Goal: Task Accomplishment & Management: Manage account settings

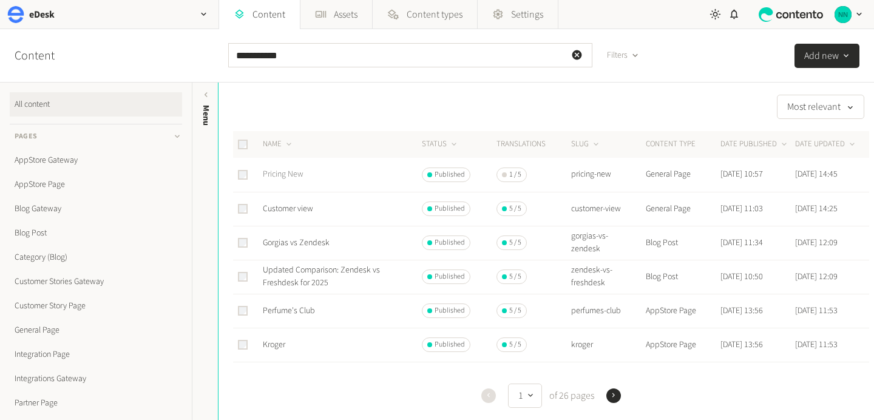
click at [291, 171] on link "Pricing New" at bounding box center [283, 174] width 41 height 12
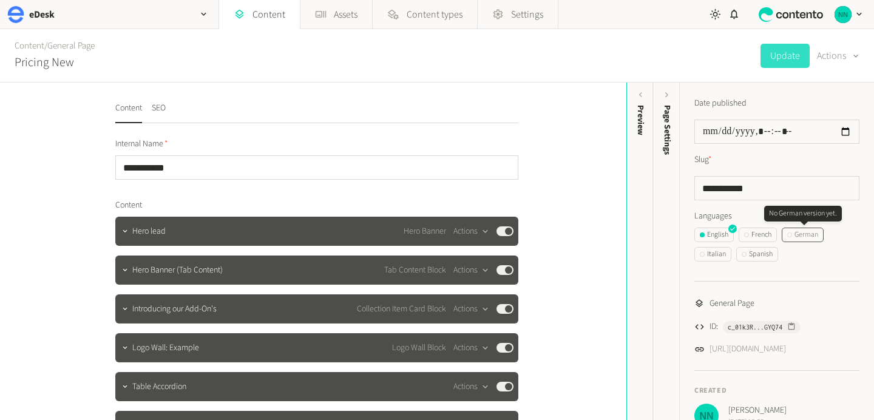
click at [807, 238] on div "German" at bounding box center [802, 234] width 31 height 11
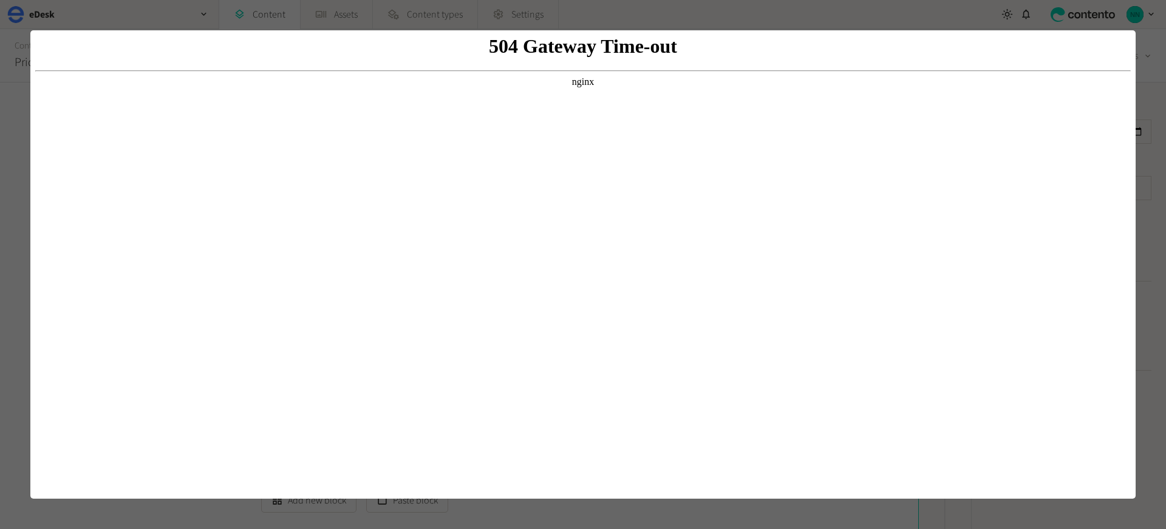
click at [781, 23] on div at bounding box center [583, 264] width 1166 height 529
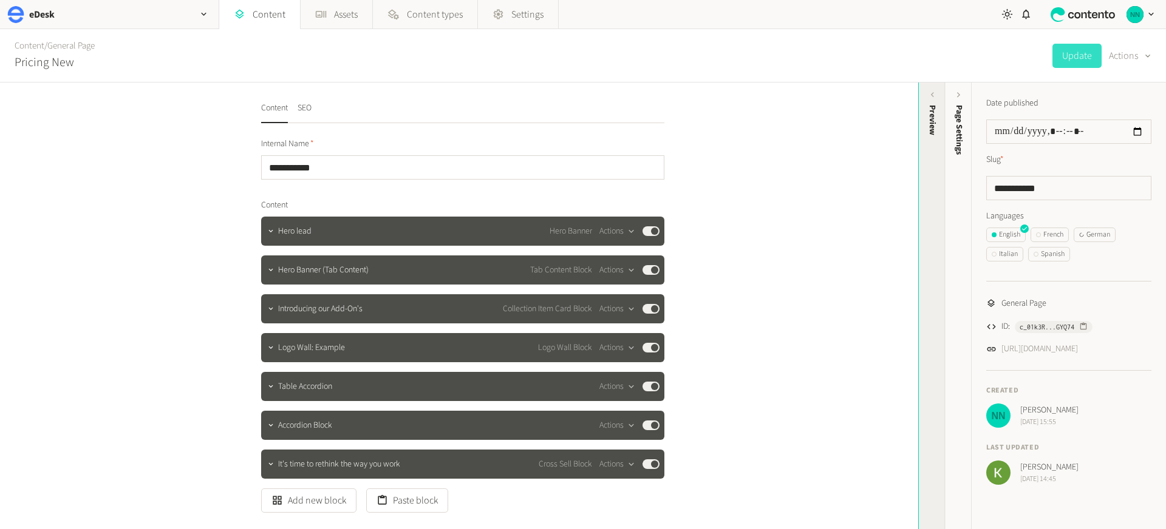
click at [874, 138] on div "Preview" at bounding box center [932, 199] width 27 height 219
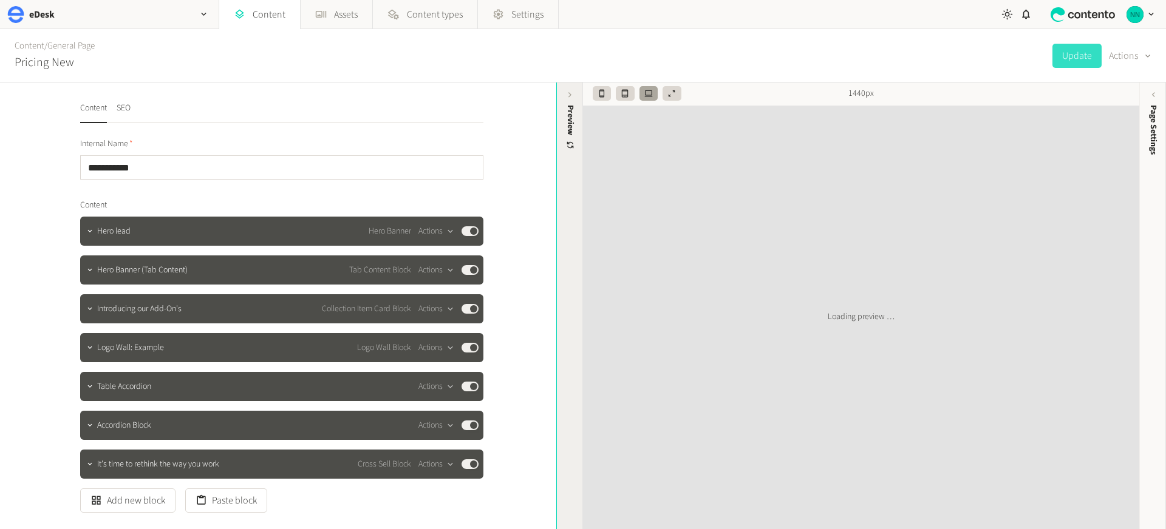
click at [576, 135] on div "Preview" at bounding box center [570, 128] width 13 height 46
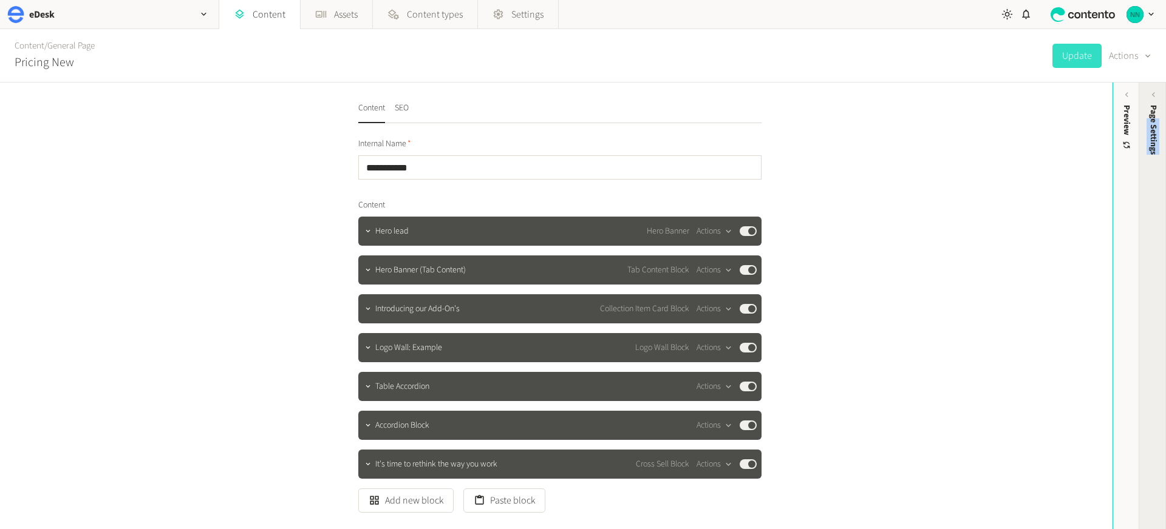
click at [874, 120] on span "Page Settings" at bounding box center [1153, 130] width 13 height 50
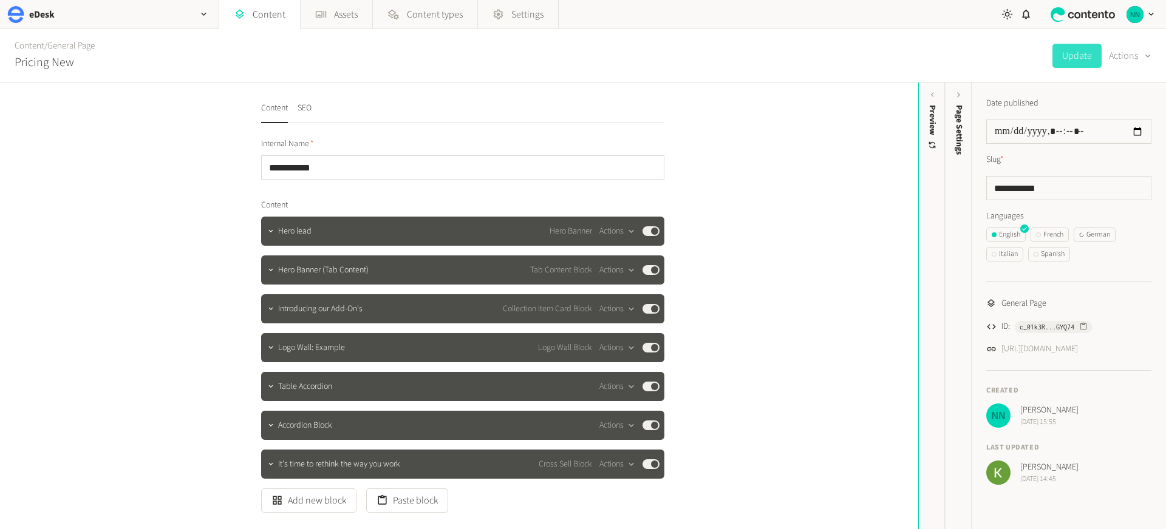
click at [768, 168] on div "**********" at bounding box center [459, 306] width 918 height 447
click at [874, 15] on icon "button" at bounding box center [1026, 14] width 12 height 12
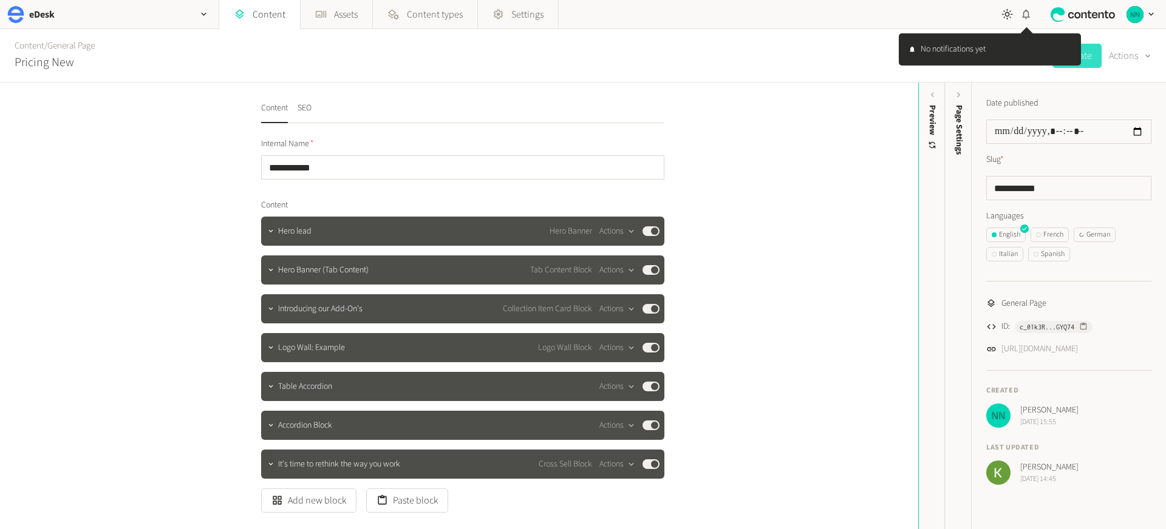
click at [874, 15] on icon "button" at bounding box center [1026, 14] width 12 height 12
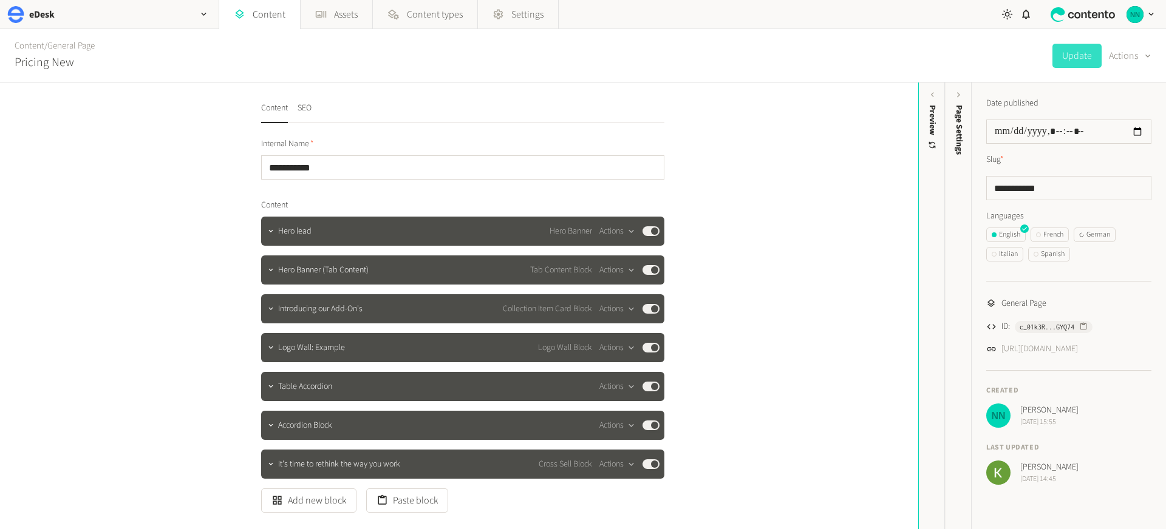
click at [820, 47] on div "Content / General Page Pricing New Update Actions" at bounding box center [583, 55] width 1166 height 53
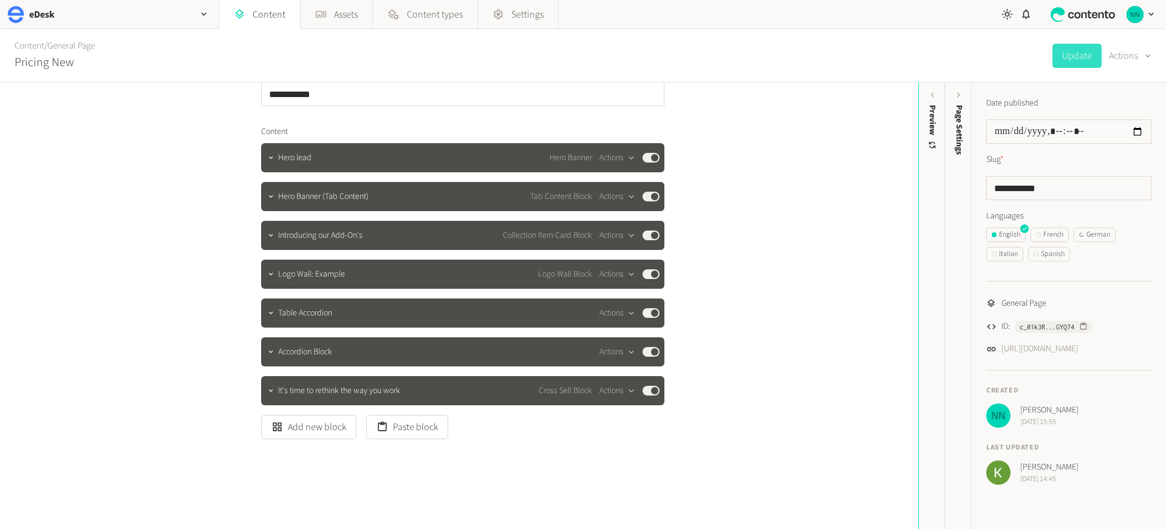
scroll to position [71, 0]
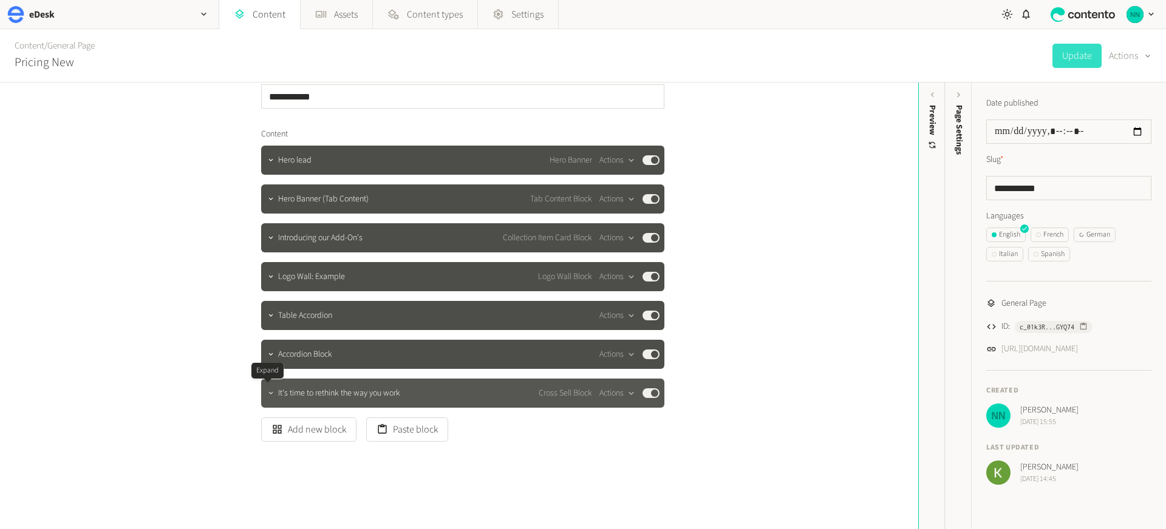
click at [269, 397] on icon "button" at bounding box center [271, 393] width 8 height 8
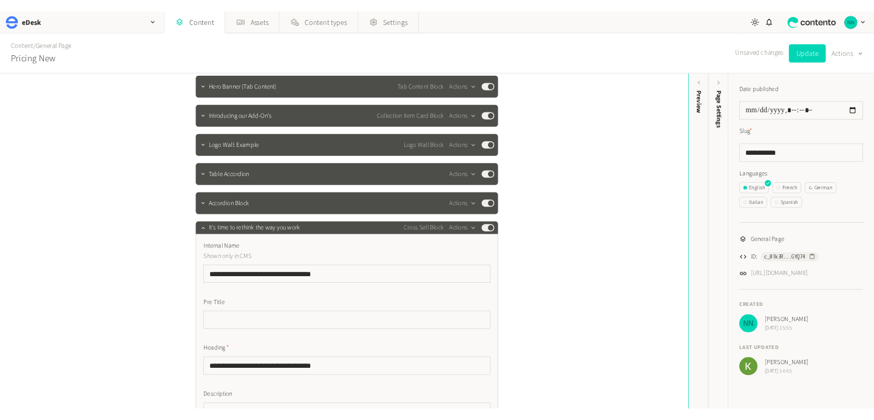
scroll to position [0, 0]
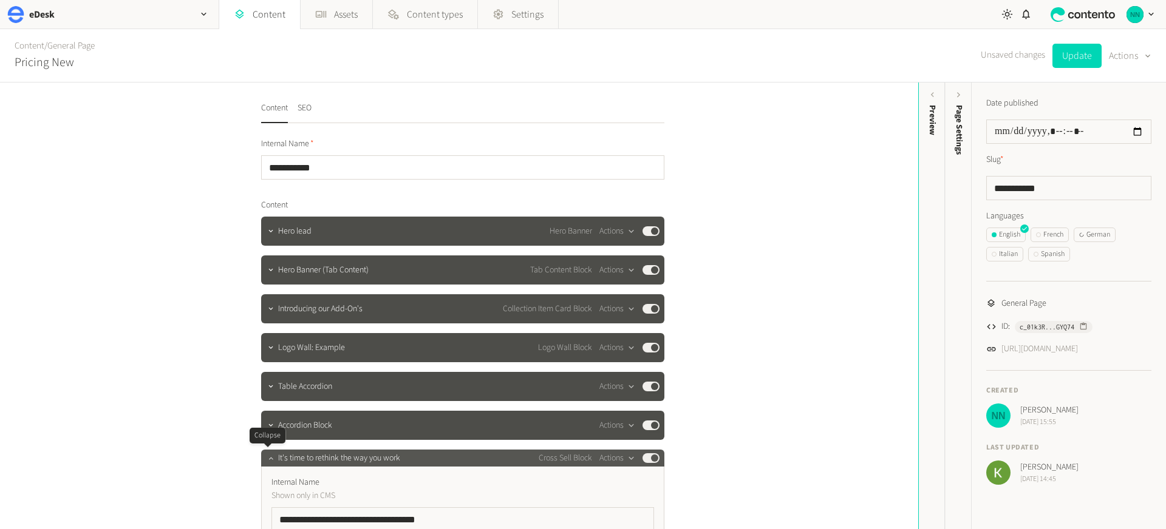
click at [267, 420] on icon "button" at bounding box center [271, 458] width 8 height 8
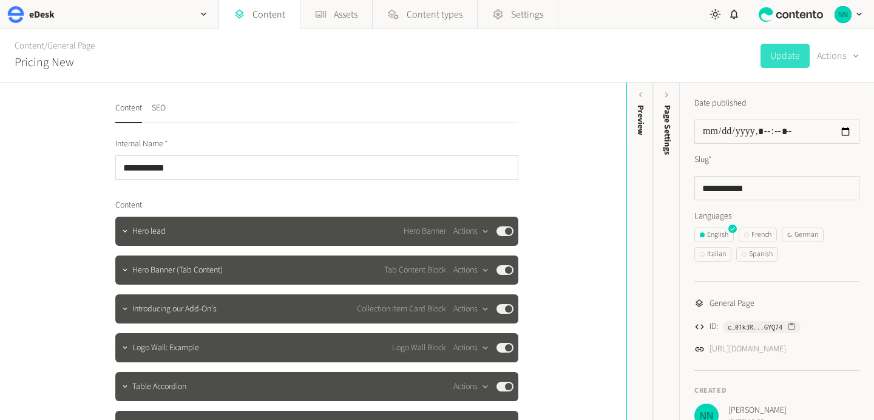
click at [423, 65] on div "Content / General Page Pricing New Update Actions" at bounding box center [437, 55] width 874 height 53
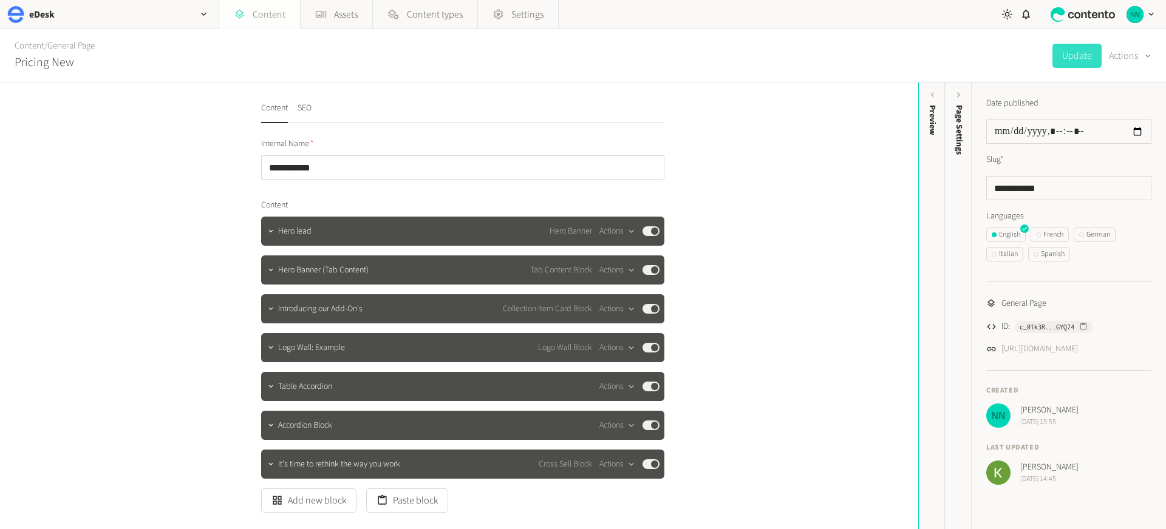
click at [253, 10] on link "Content" at bounding box center [259, 14] width 81 height 29
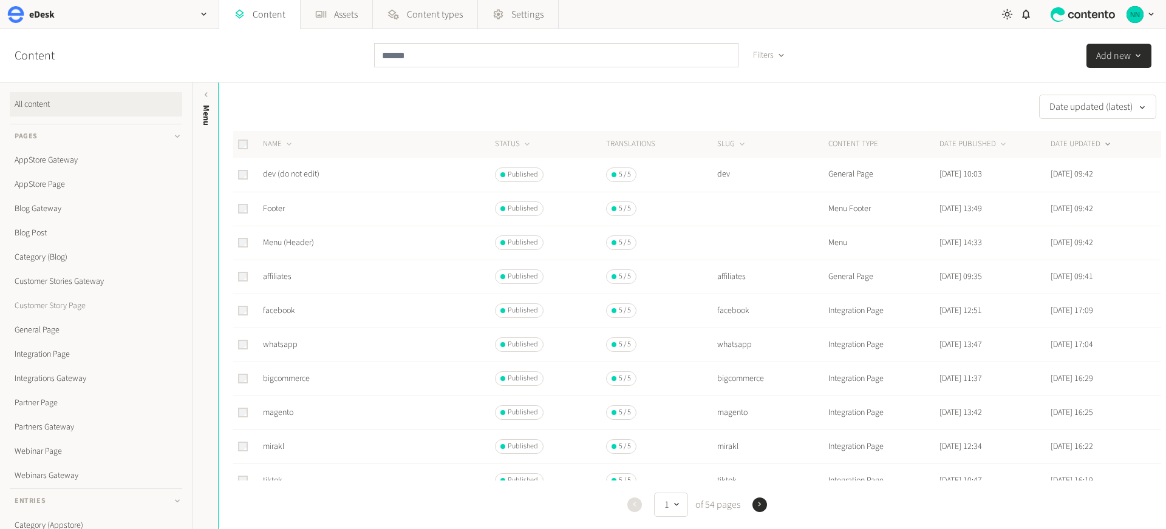
scroll to position [238, 0]
click at [32, 435] on link "Menu" at bounding box center [96, 433] width 172 height 24
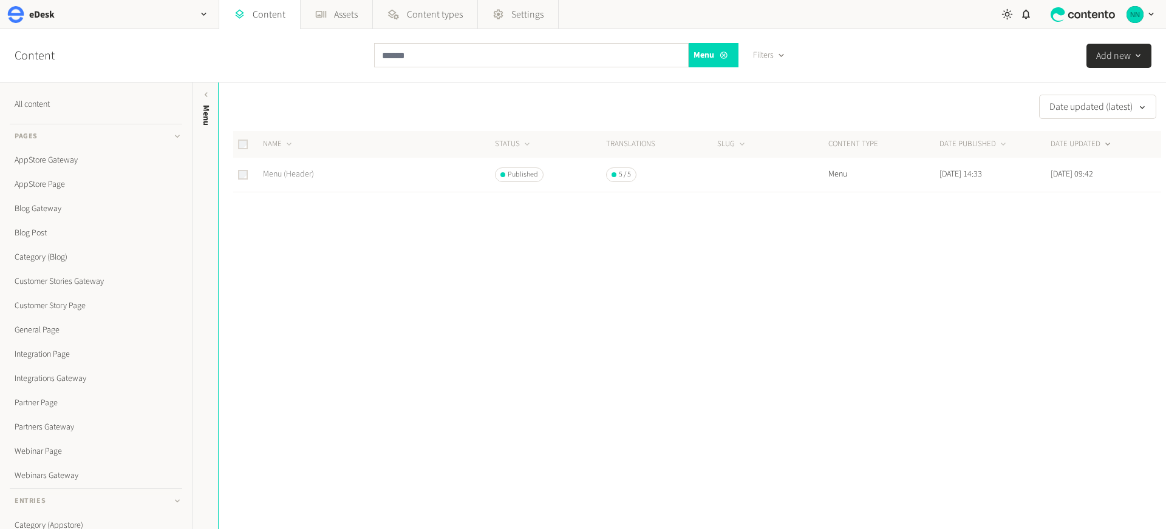
click at [300, 172] on link "Menu (Header)" at bounding box center [288, 174] width 51 height 12
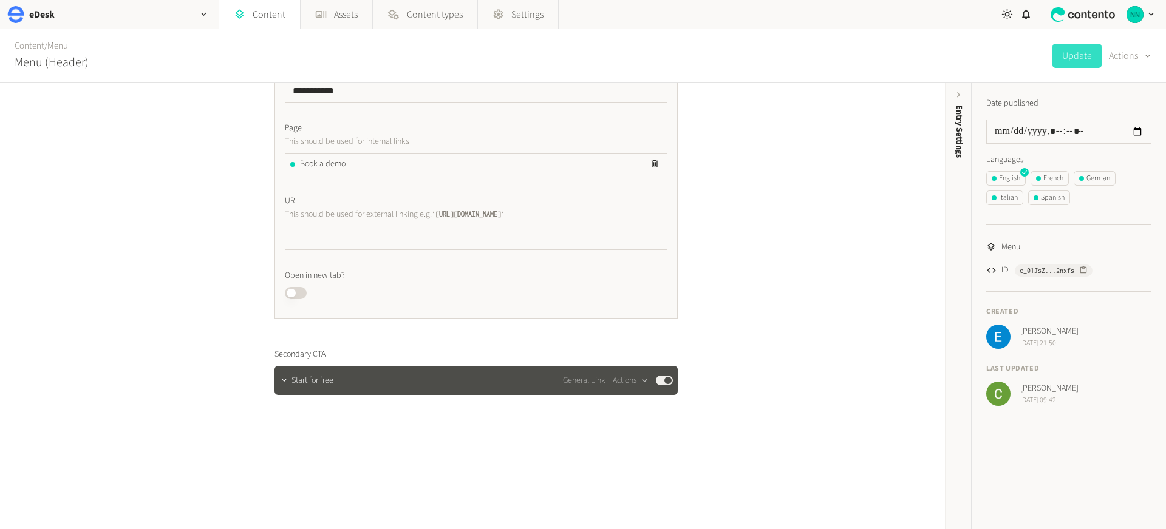
scroll to position [5545, 0]
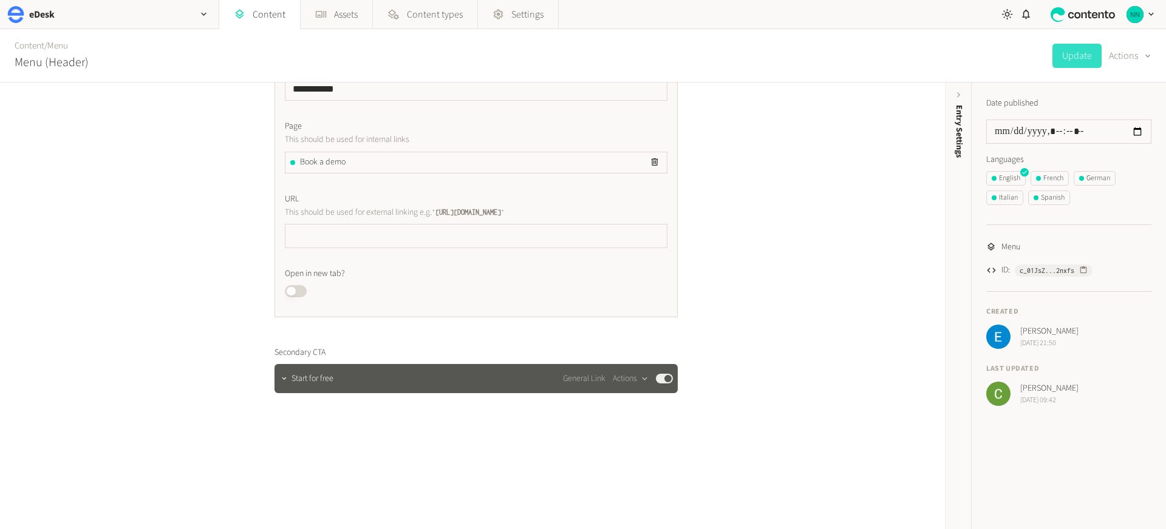
click at [307, 378] on span "Start for free" at bounding box center [312, 379] width 42 height 13
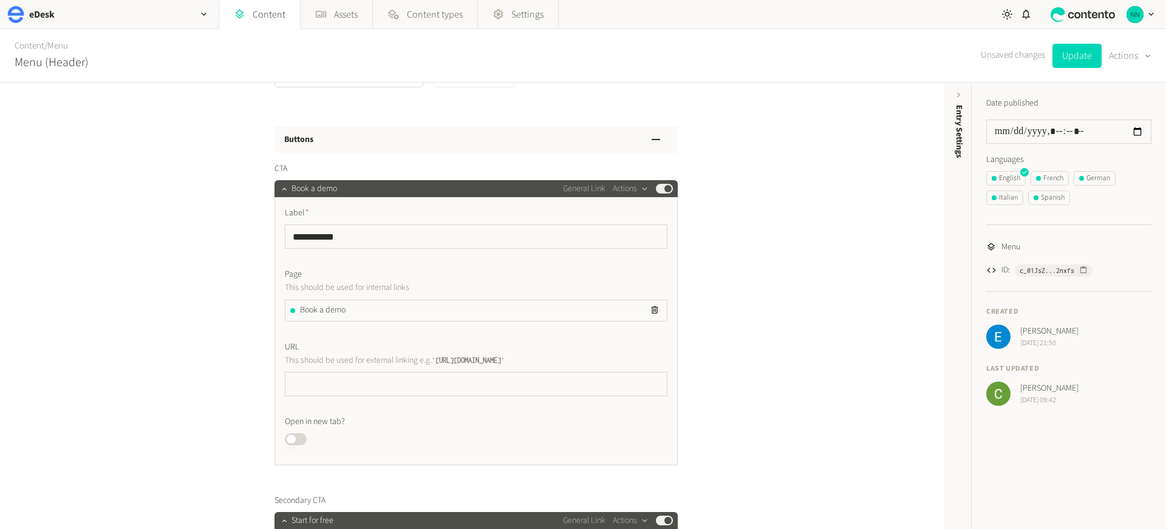
scroll to position [5415, 0]
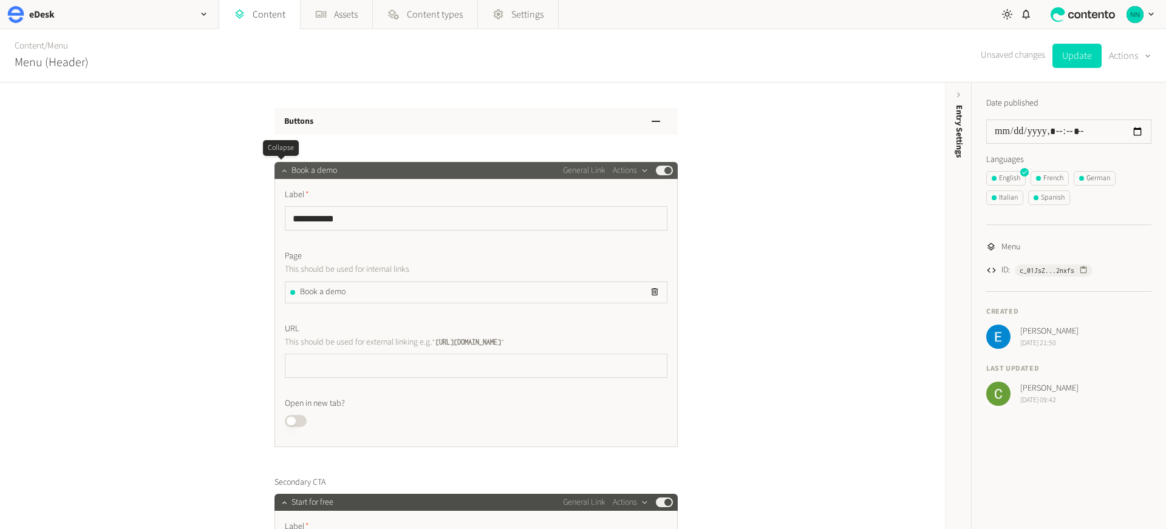
click at [280, 175] on button "button" at bounding box center [284, 169] width 15 height 15
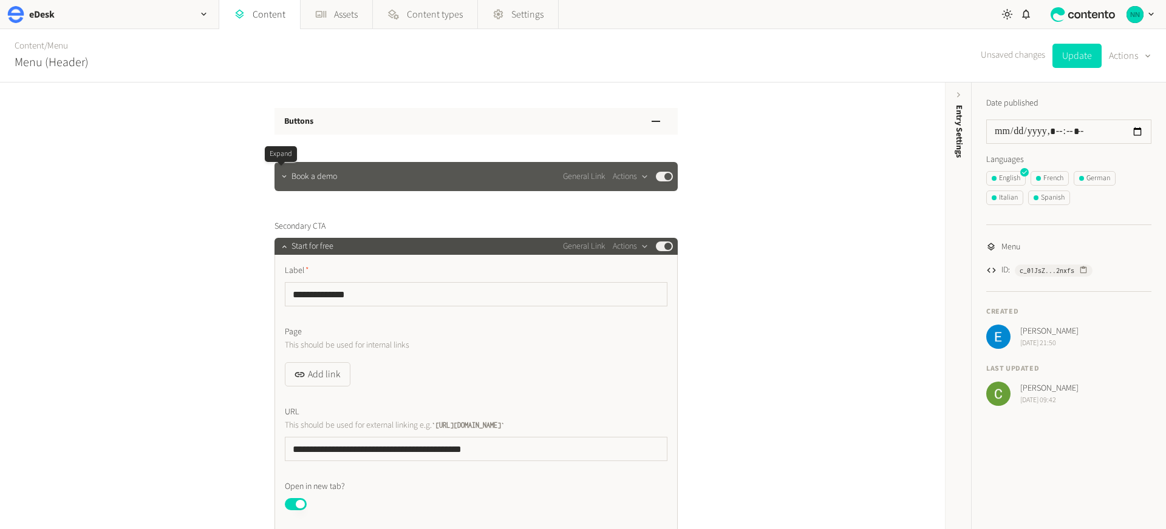
click at [280, 175] on icon "button" at bounding box center [284, 176] width 8 height 8
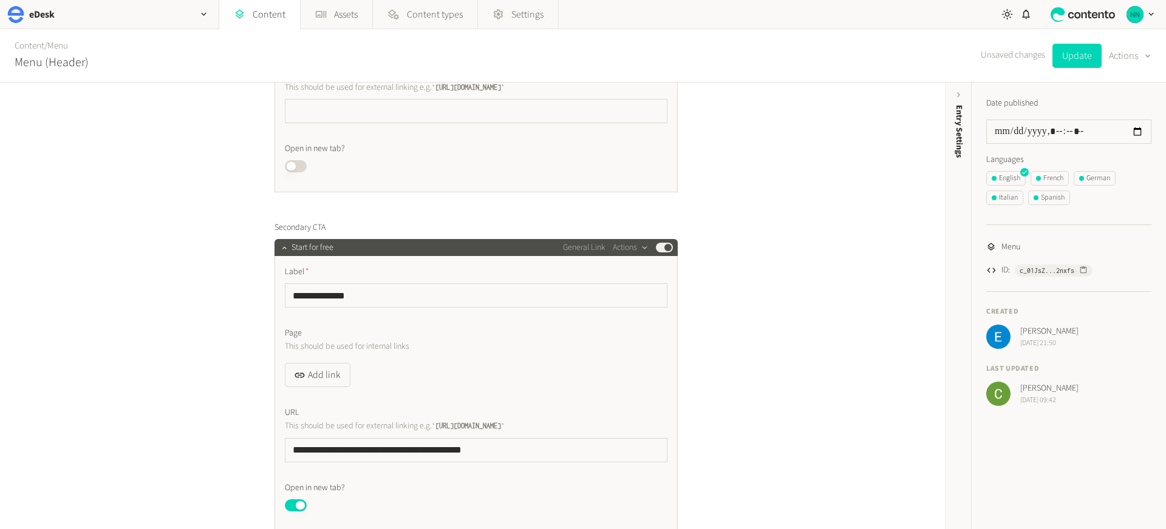
scroll to position [5672, 0]
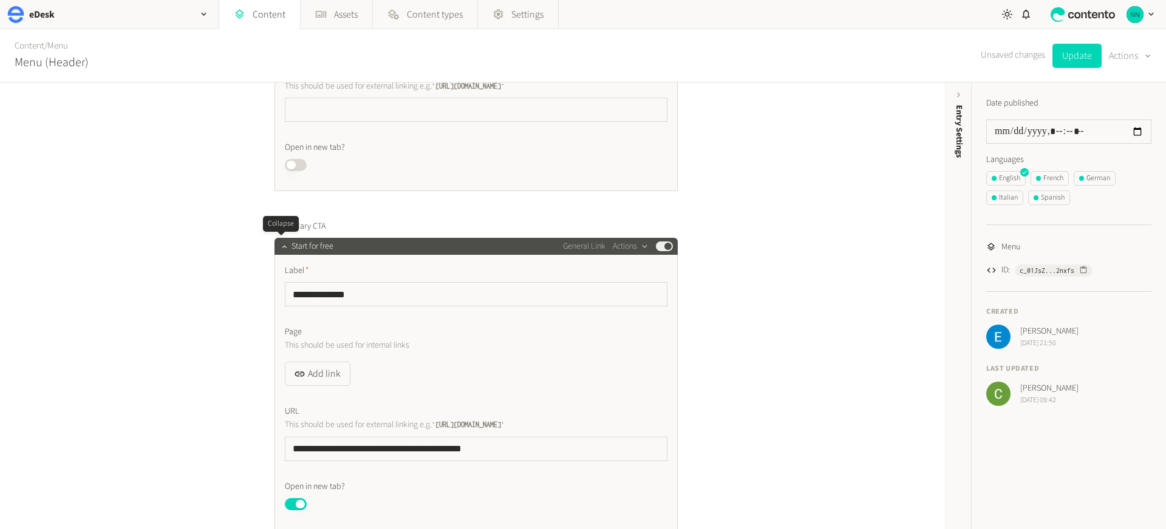
drag, startPoint x: 278, startPoint y: 245, endPoint x: 188, endPoint y: 262, distance: 91.4
click at [280, 245] on icon "button" at bounding box center [284, 246] width 8 height 8
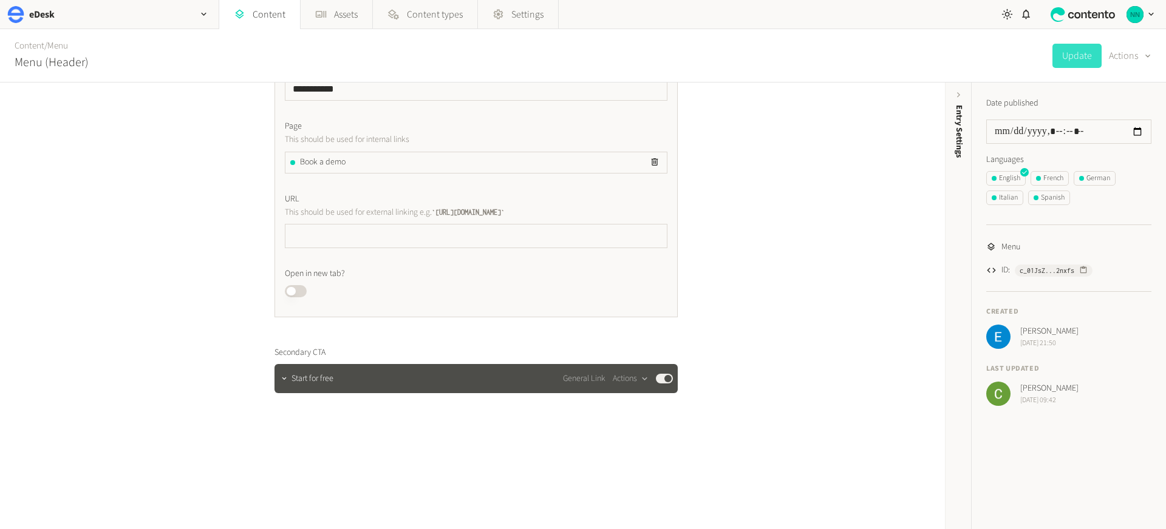
scroll to position [5545, 0]
click at [613, 384] on button "Actions" at bounding box center [631, 379] width 36 height 15
click at [628, 514] on button "Edit content type" at bounding box center [648, 511] width 80 height 22
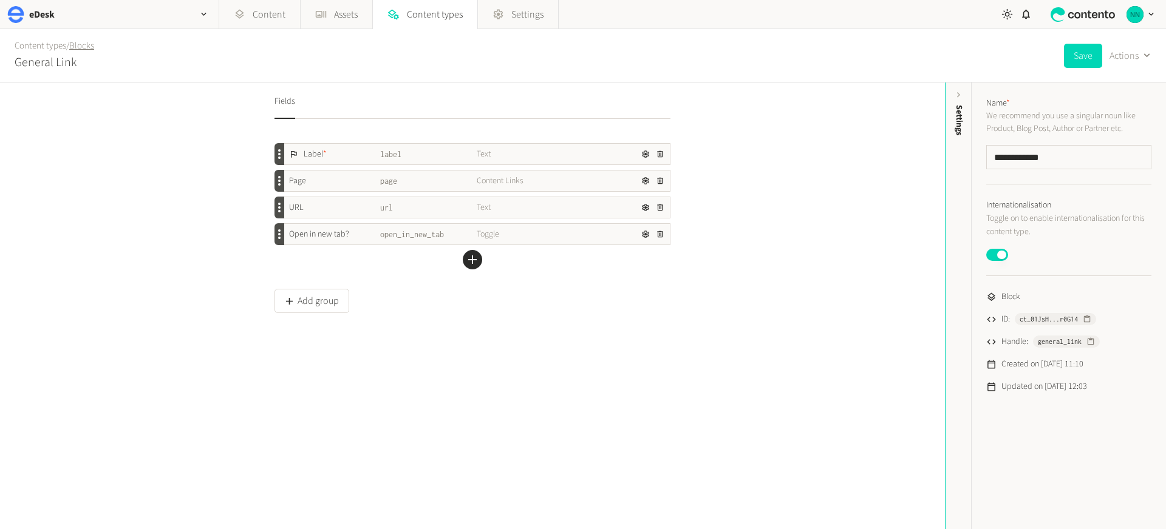
click at [87, 44] on link "Blocks" at bounding box center [81, 45] width 25 height 13
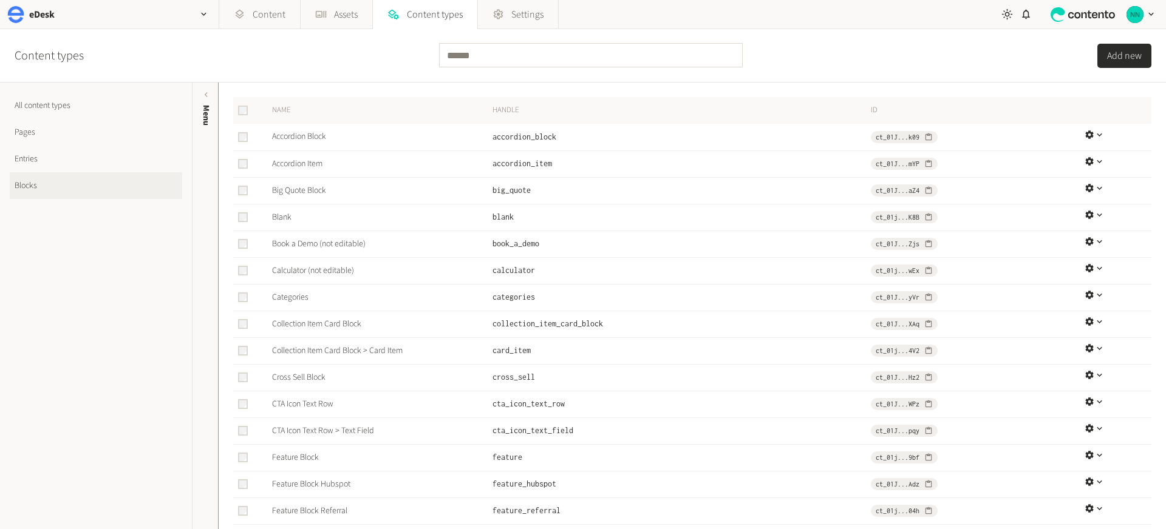
scroll to position [214, 0]
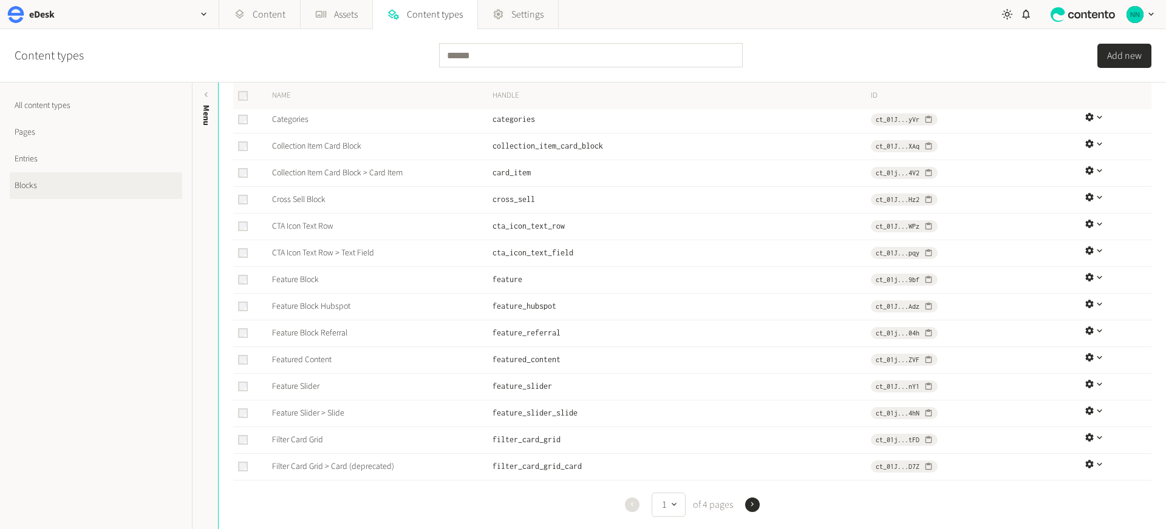
click at [78, 163] on link "Entries" at bounding box center [96, 159] width 172 height 27
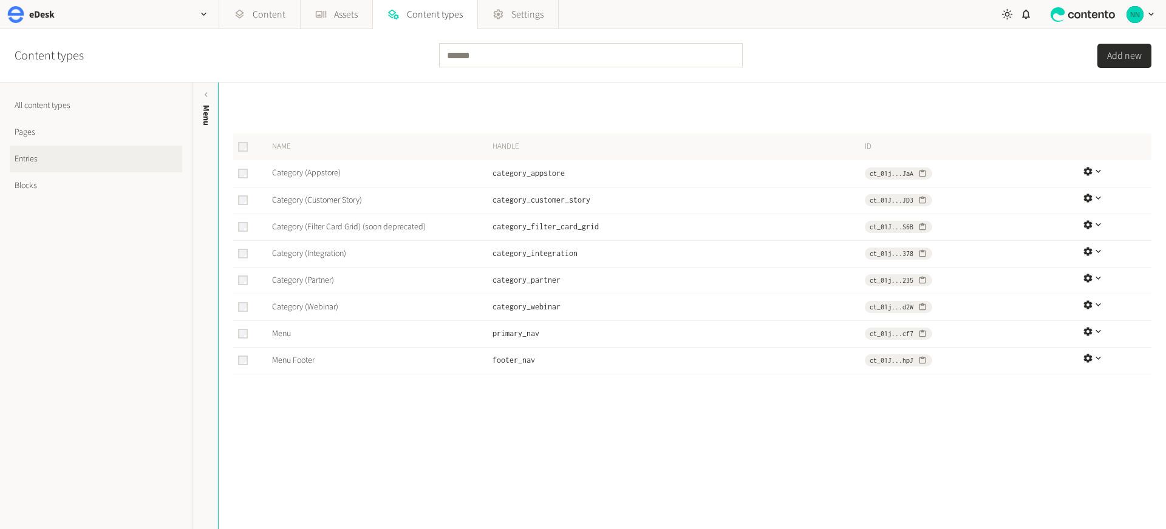
click at [70, 184] on link "Blocks" at bounding box center [96, 185] width 172 height 27
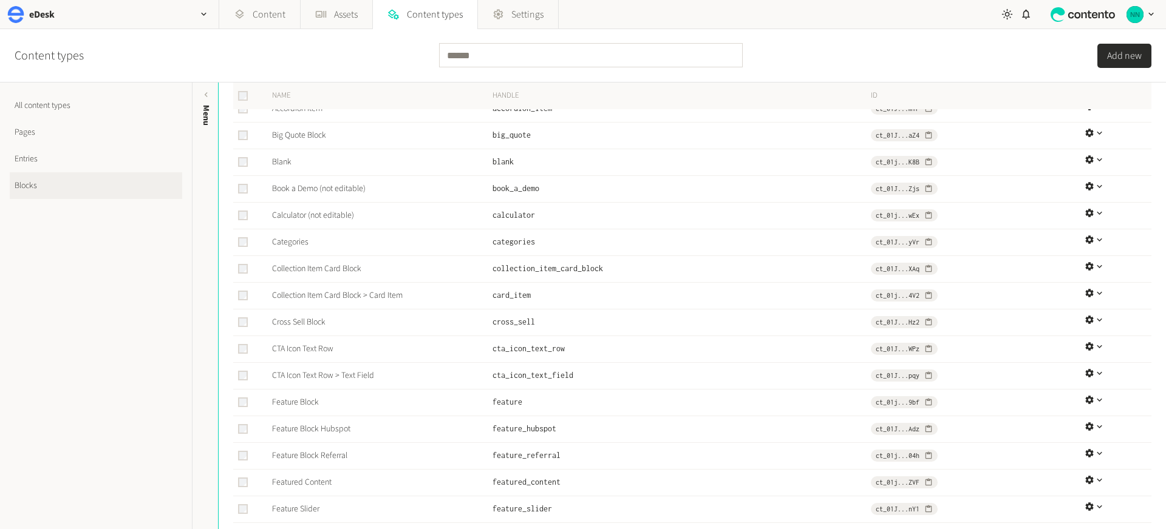
scroll to position [214, 0]
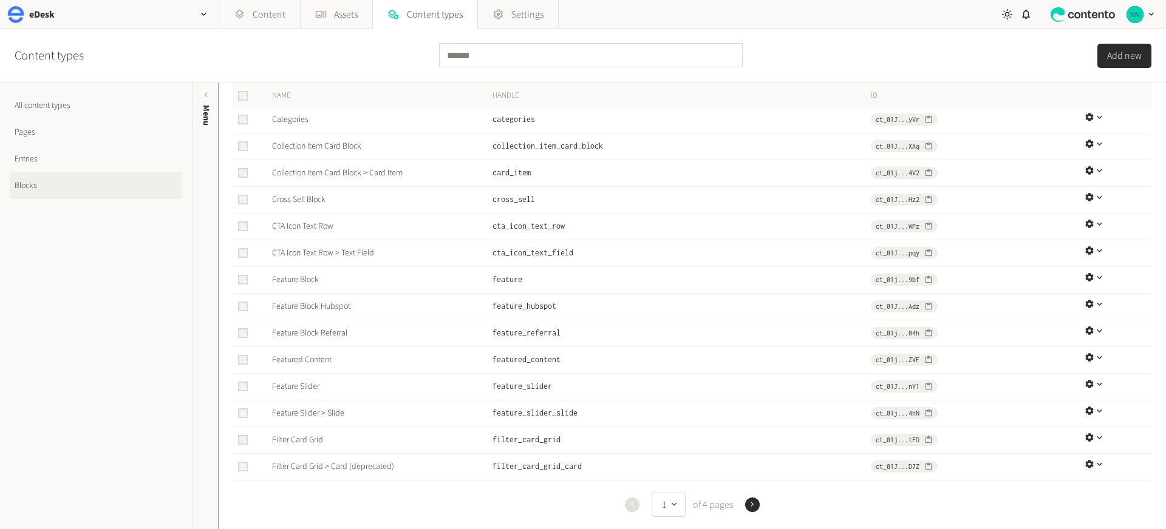
click at [1107, 55] on button "Add new" at bounding box center [1124, 56] width 54 height 24
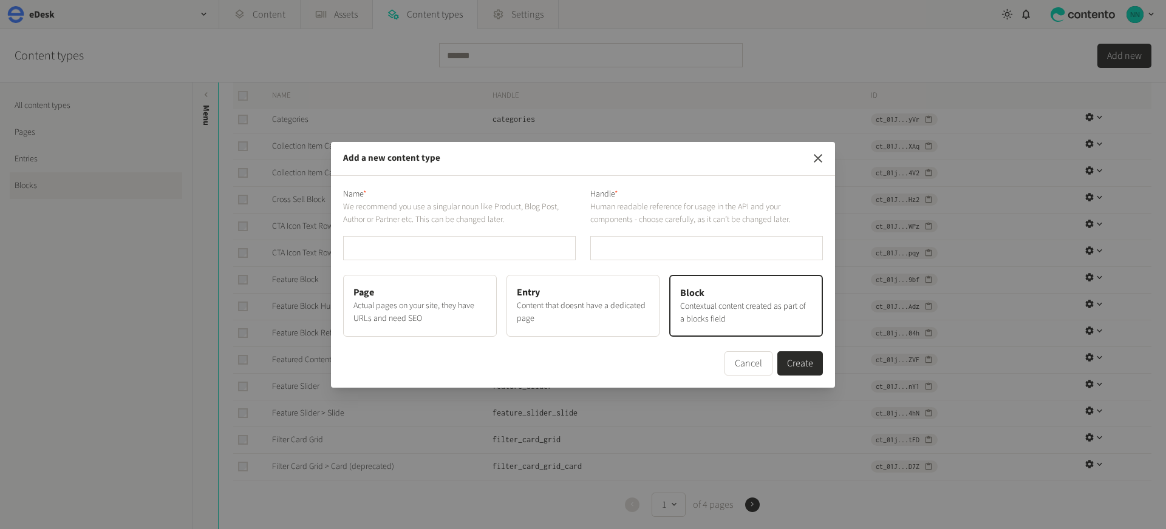
click at [823, 161] on icon "button" at bounding box center [817, 158] width 15 height 15
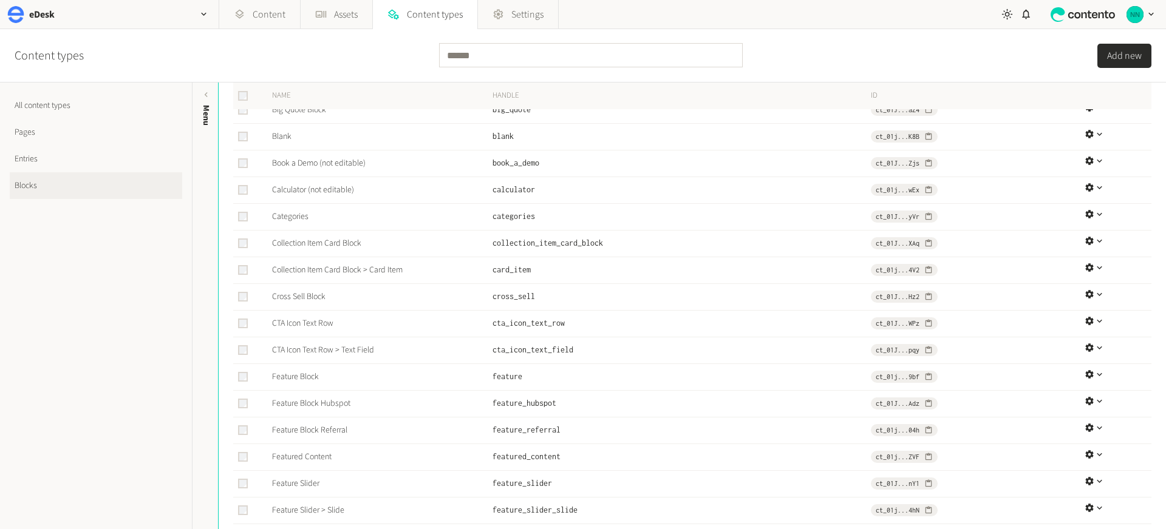
scroll to position [0, 0]
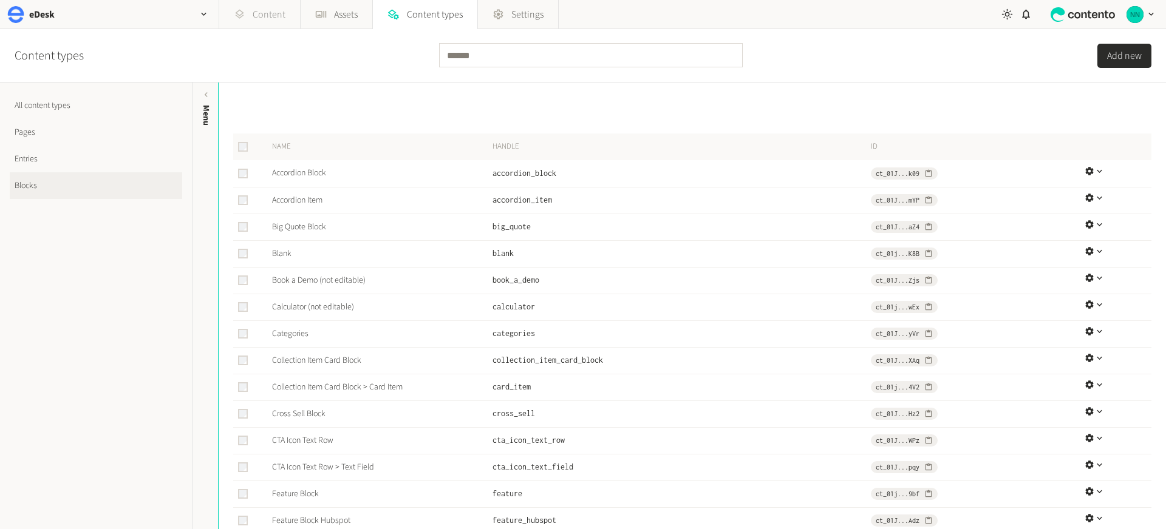
click at [246, 10] on link "Content" at bounding box center [259, 14] width 81 height 29
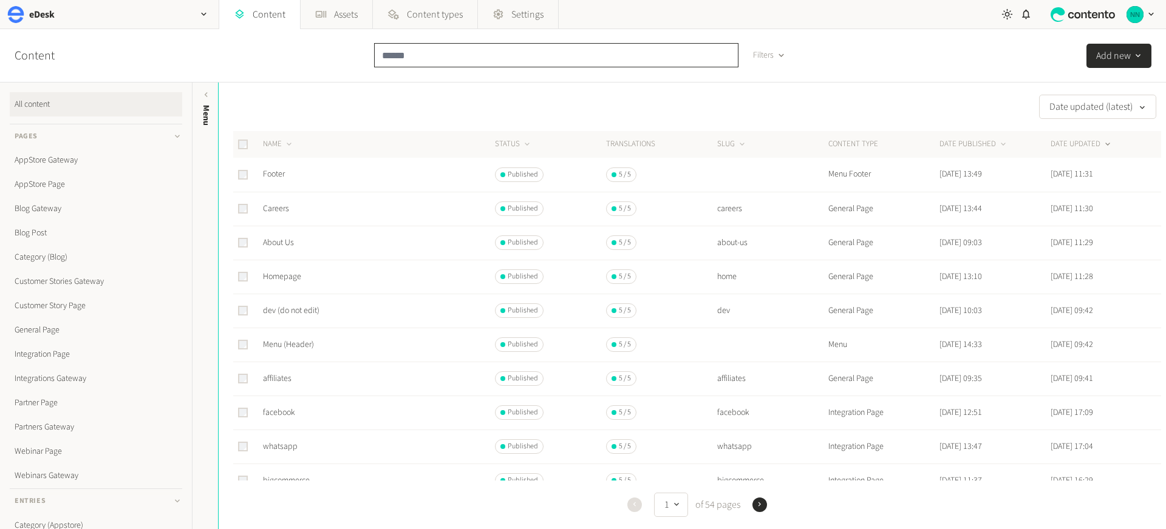
click at [449, 53] on input "text" at bounding box center [556, 55] width 364 height 24
drag, startPoint x: 51, startPoint y: 333, endPoint x: 60, endPoint y: 328, distance: 10.3
click at [52, 332] on link "General Page" at bounding box center [96, 330] width 172 height 24
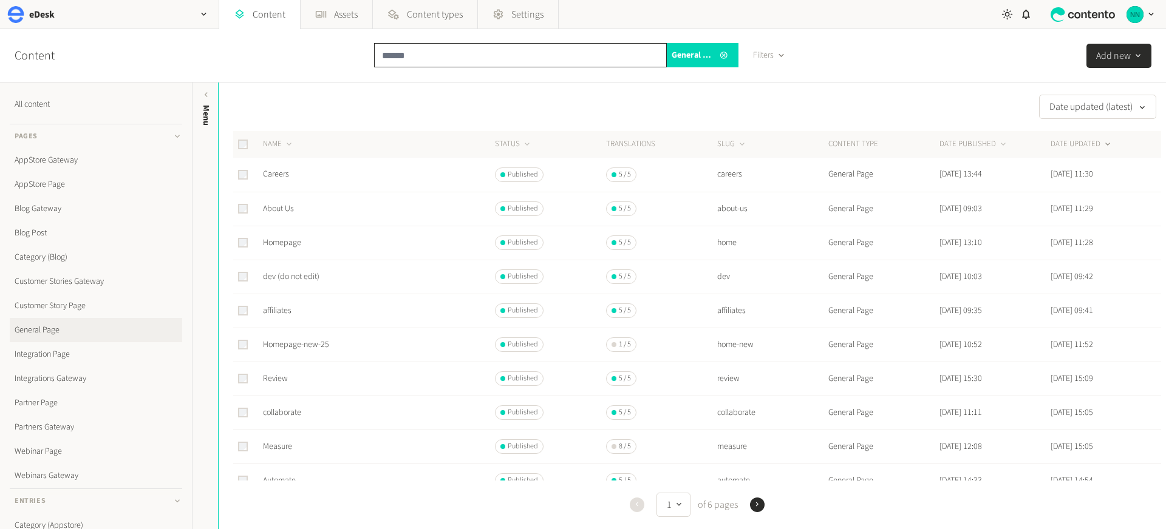
click at [462, 52] on input "text" at bounding box center [520, 55] width 293 height 24
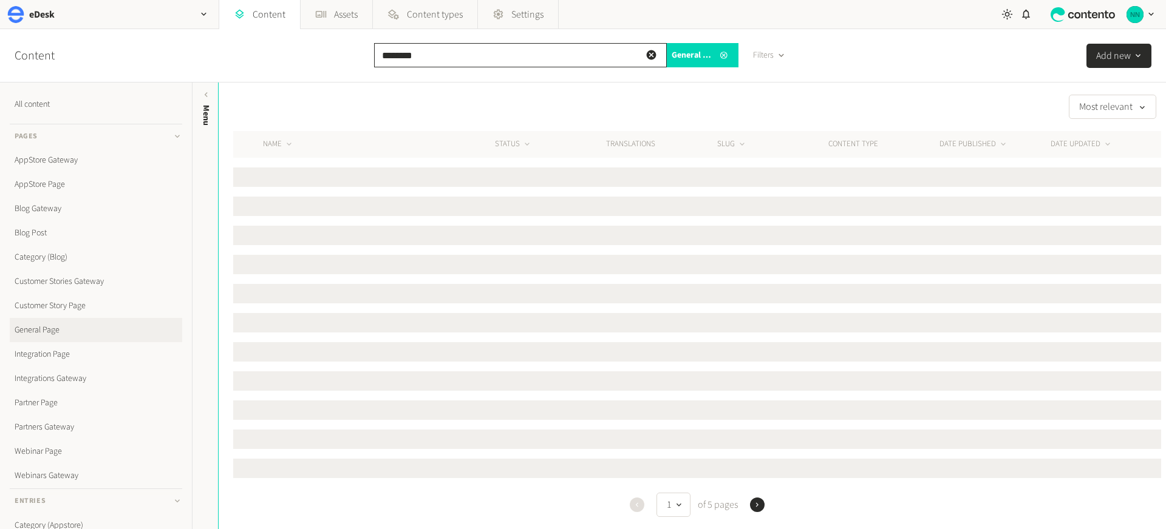
type input "********"
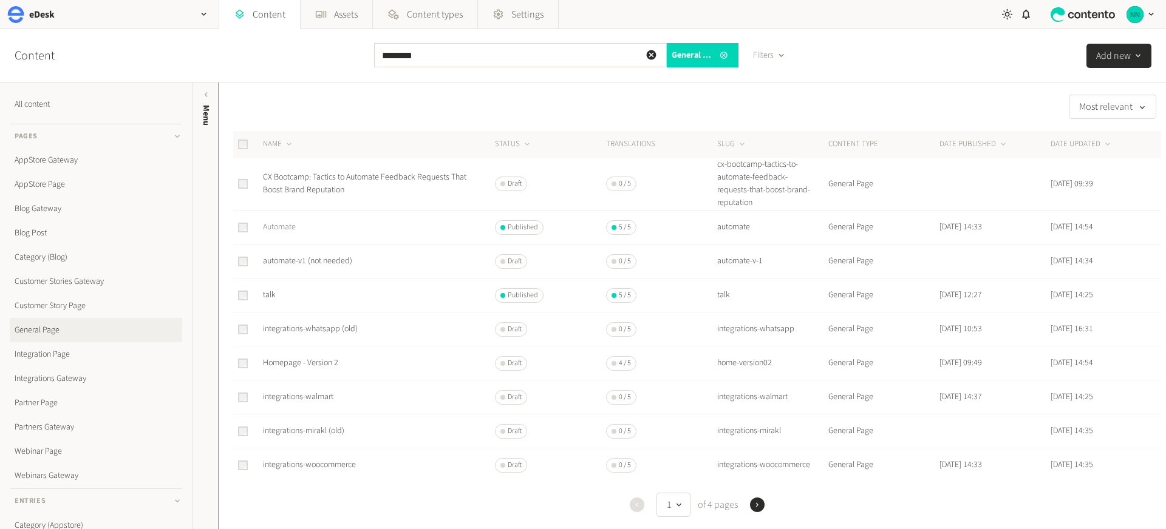
click at [277, 226] on link "Automate" at bounding box center [279, 227] width 33 height 12
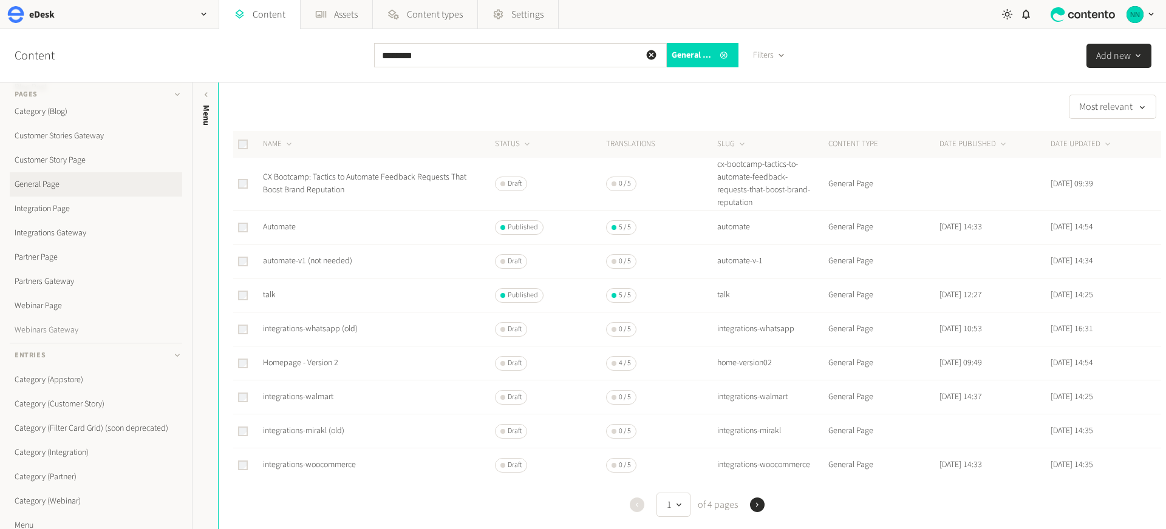
scroll to position [238, 0]
click at [27, 433] on link "Menu" at bounding box center [96, 433] width 172 height 24
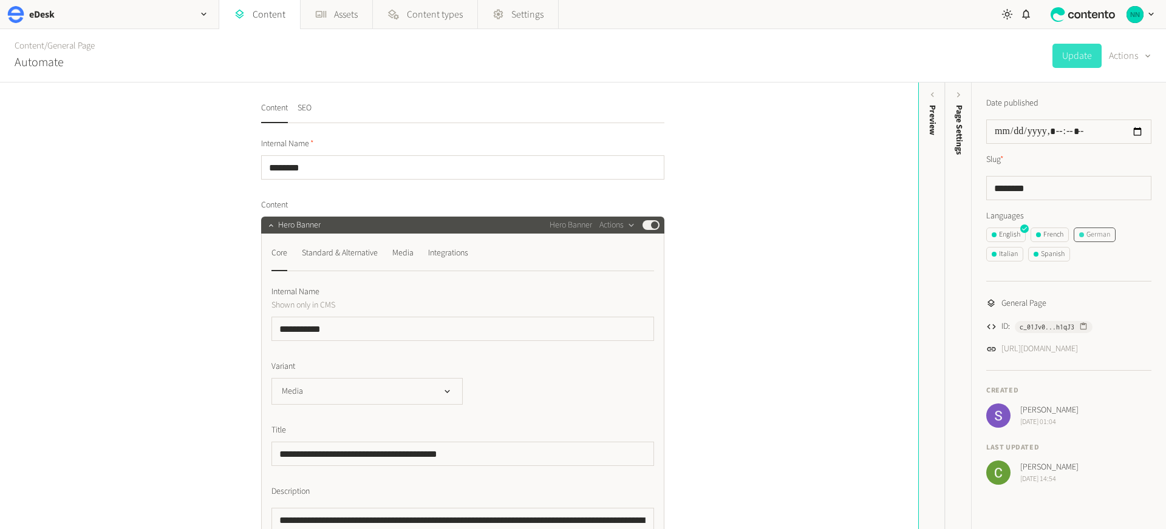
click at [1092, 236] on div "German" at bounding box center [1094, 234] width 31 height 11
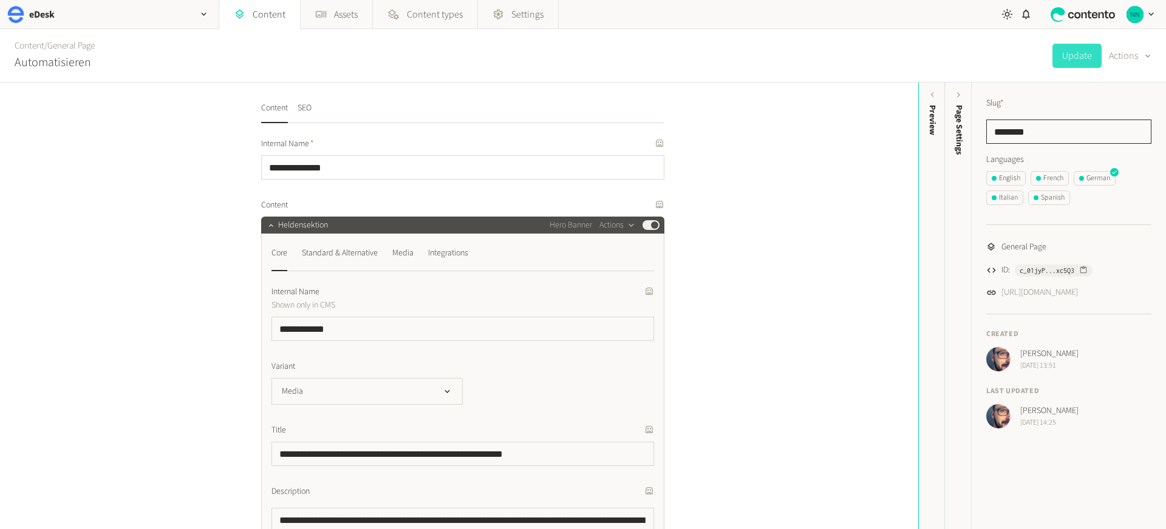
click at [1040, 137] on input "********" at bounding box center [1068, 132] width 165 height 24
paste input "******"
click at [1073, 64] on button "Update" at bounding box center [1076, 56] width 49 height 24
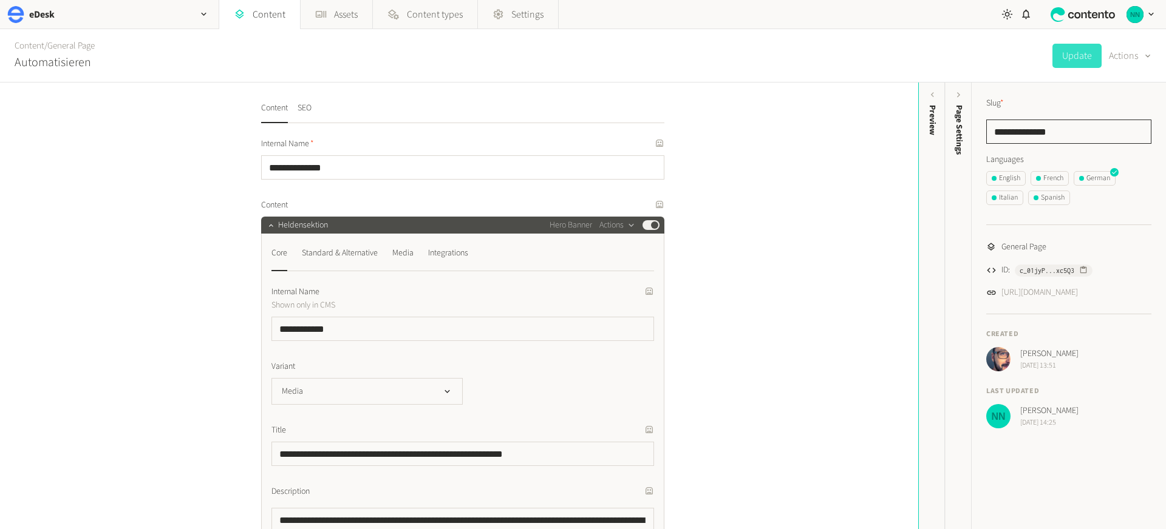
click at [1007, 137] on input "**********" at bounding box center [1068, 132] width 165 height 24
type input "********"
click at [1063, 60] on button "Update" at bounding box center [1076, 56] width 49 height 24
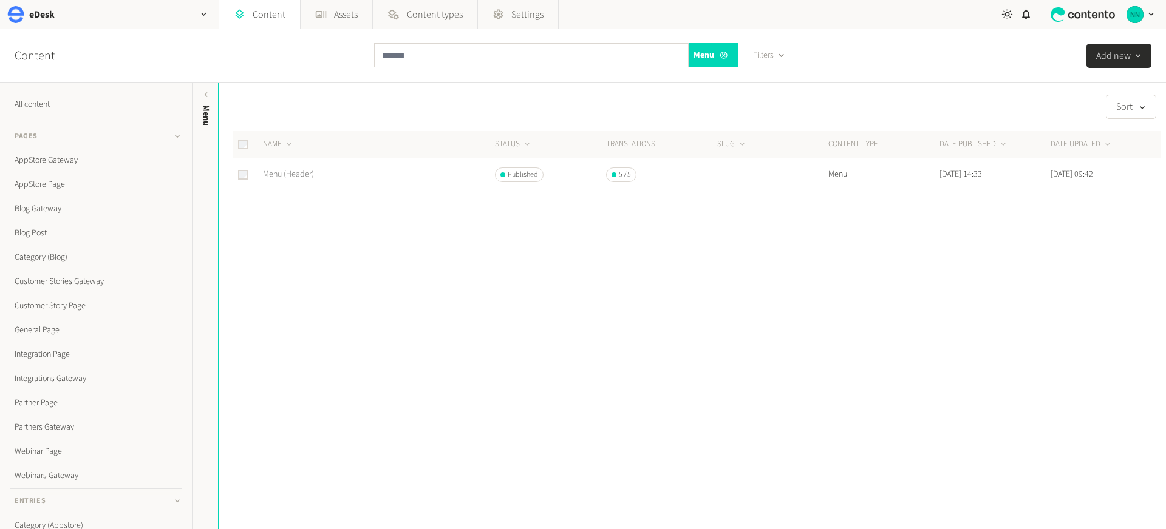
click at [288, 175] on link "Menu (Header)" at bounding box center [288, 174] width 51 height 12
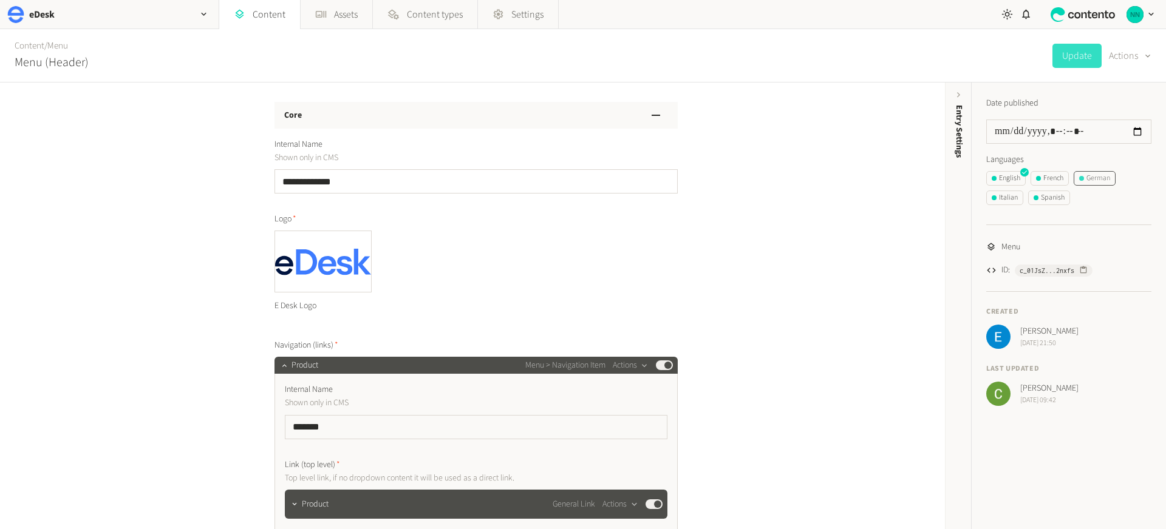
click at [1093, 178] on div "German" at bounding box center [1094, 178] width 31 height 11
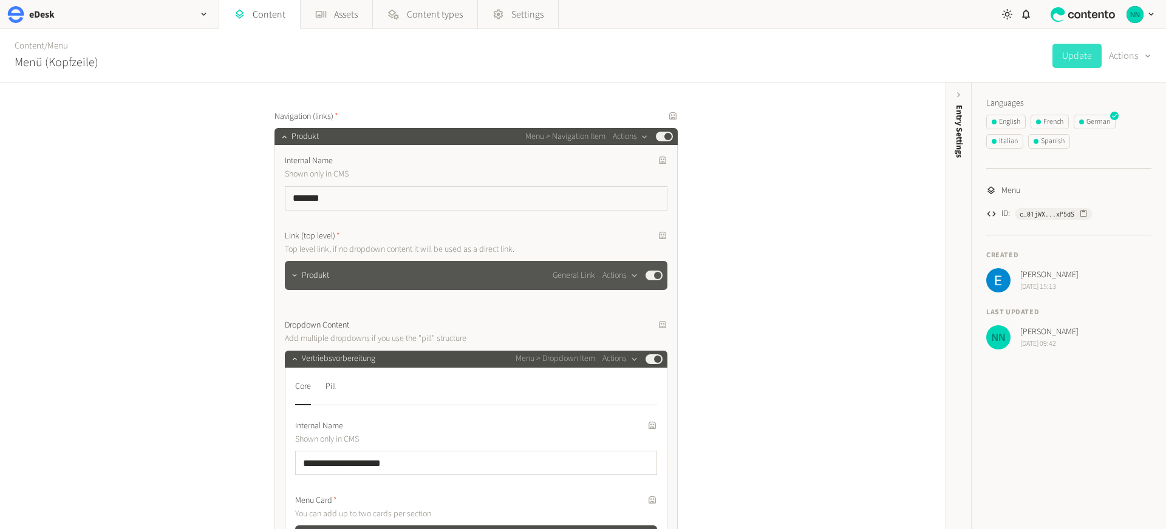
scroll to position [231, 0]
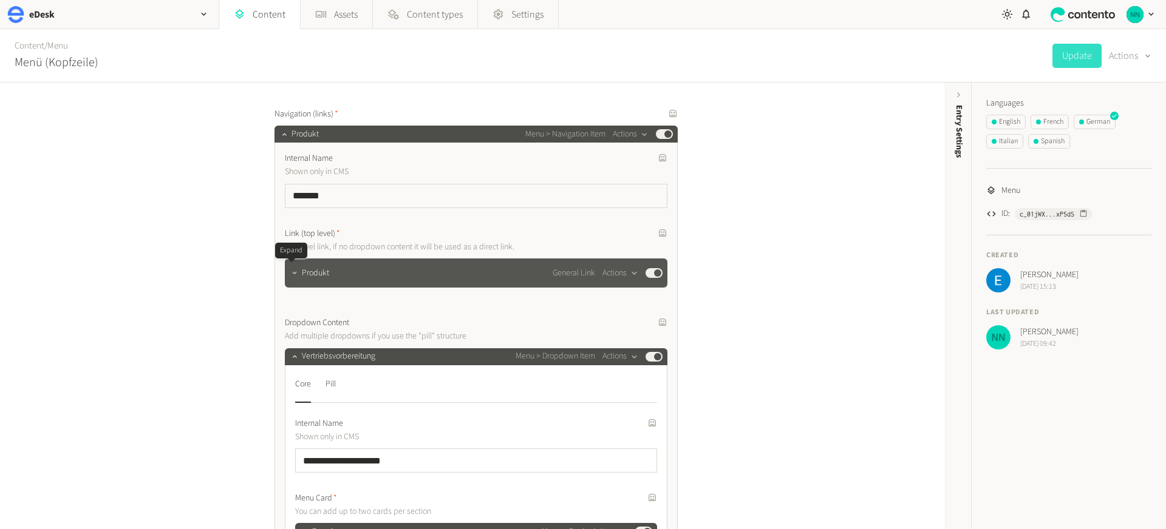
click at [297, 273] on button "button" at bounding box center [294, 272] width 15 height 15
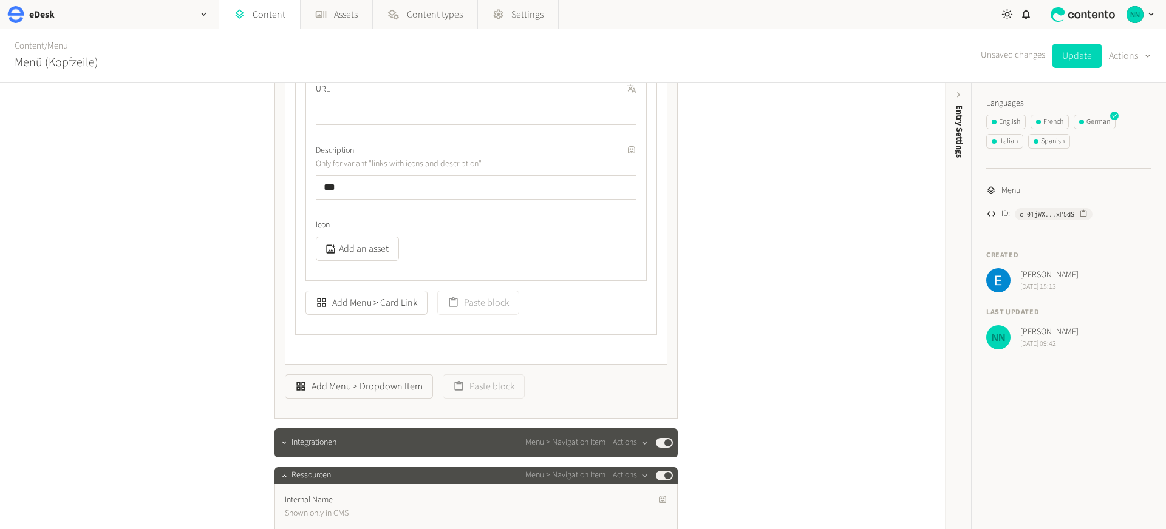
scroll to position [3572, 0]
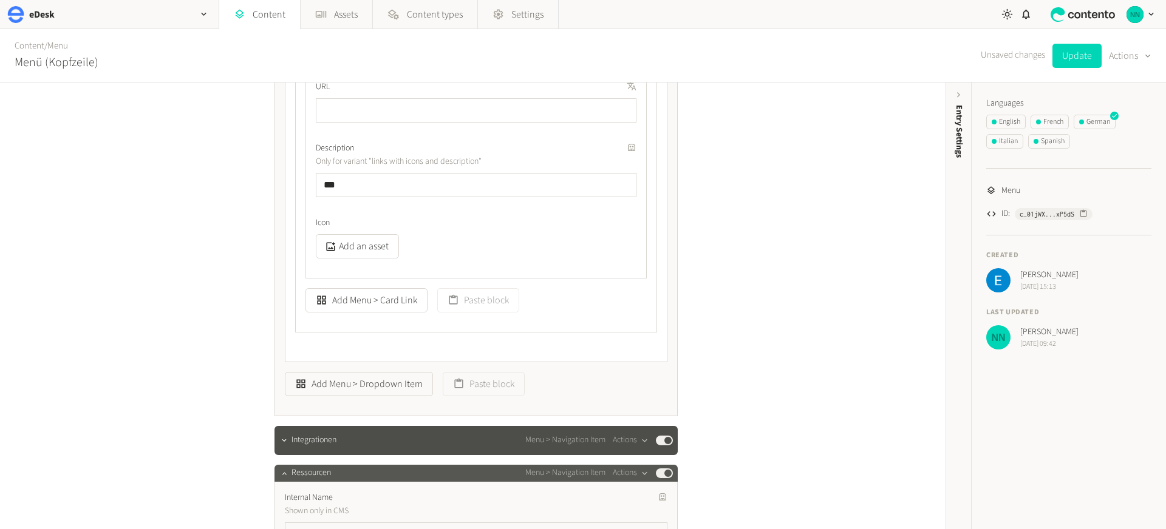
click at [294, 477] on span "Ressourcen" at bounding box center [310, 473] width 39 height 13
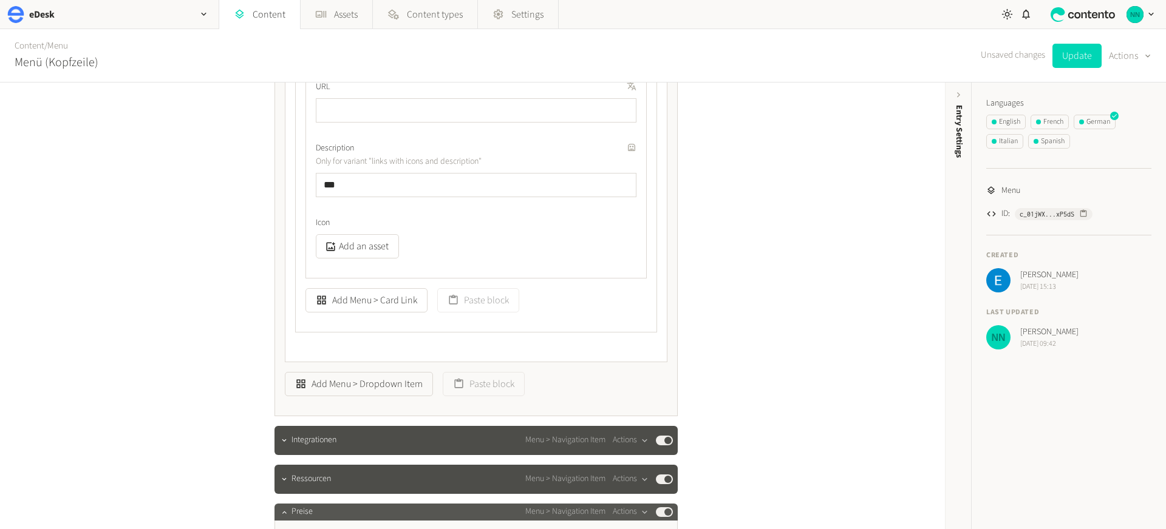
click at [294, 509] on span "Preise" at bounding box center [301, 512] width 21 height 13
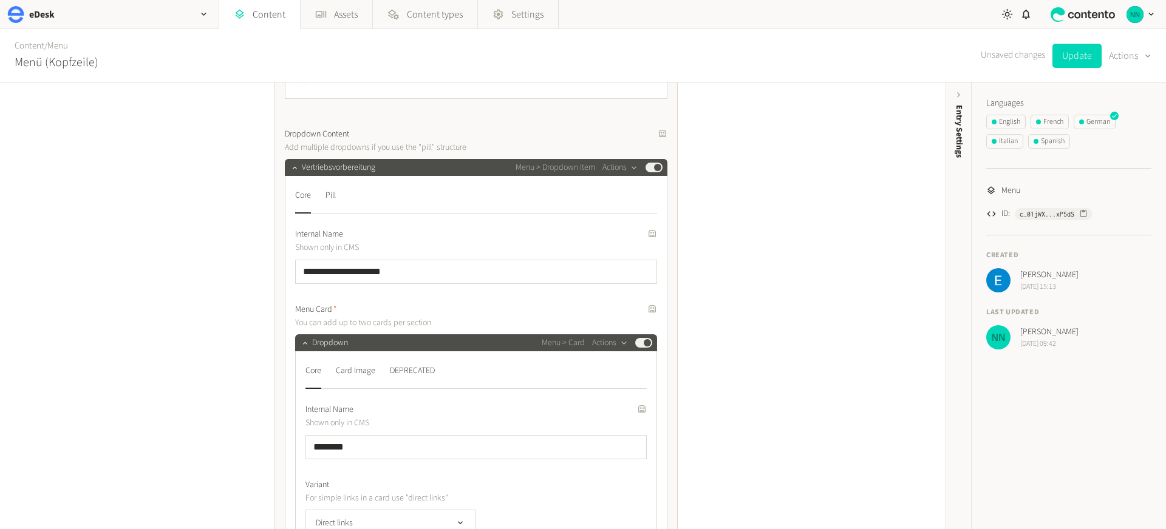
scroll to position [686, 0]
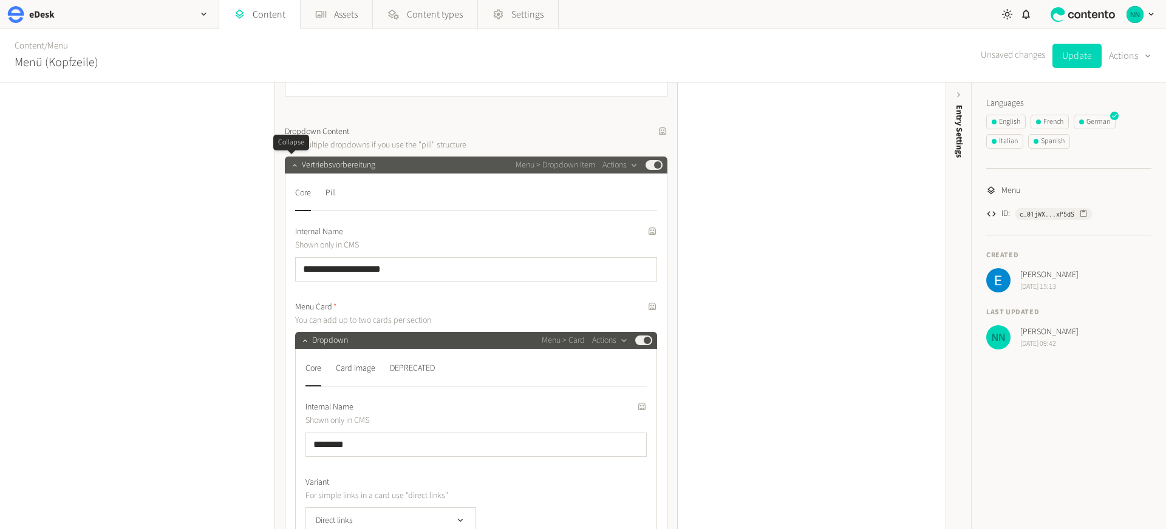
click at [290, 161] on icon "button" at bounding box center [294, 165] width 8 height 8
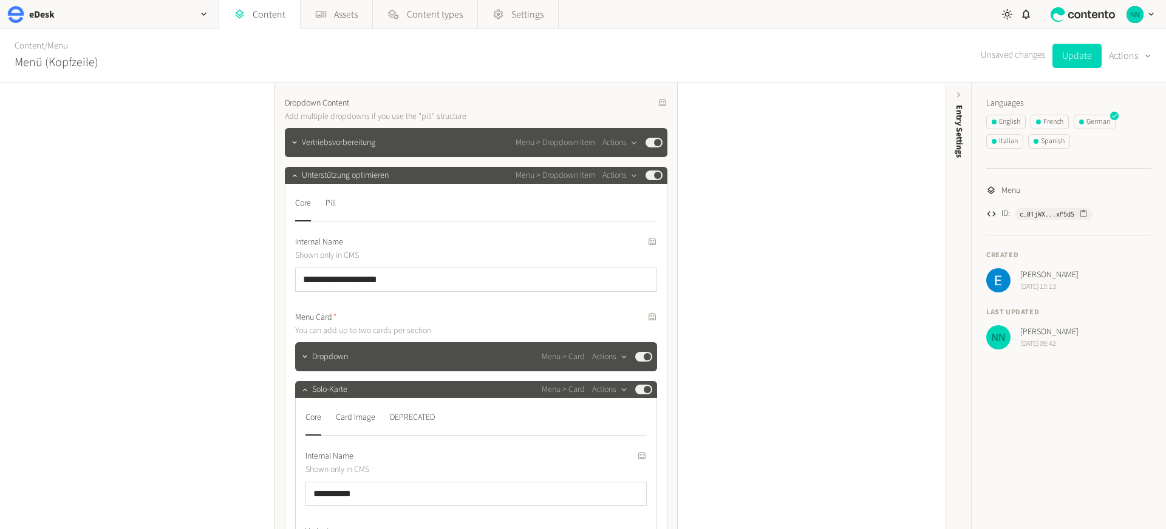
scroll to position [716, 0]
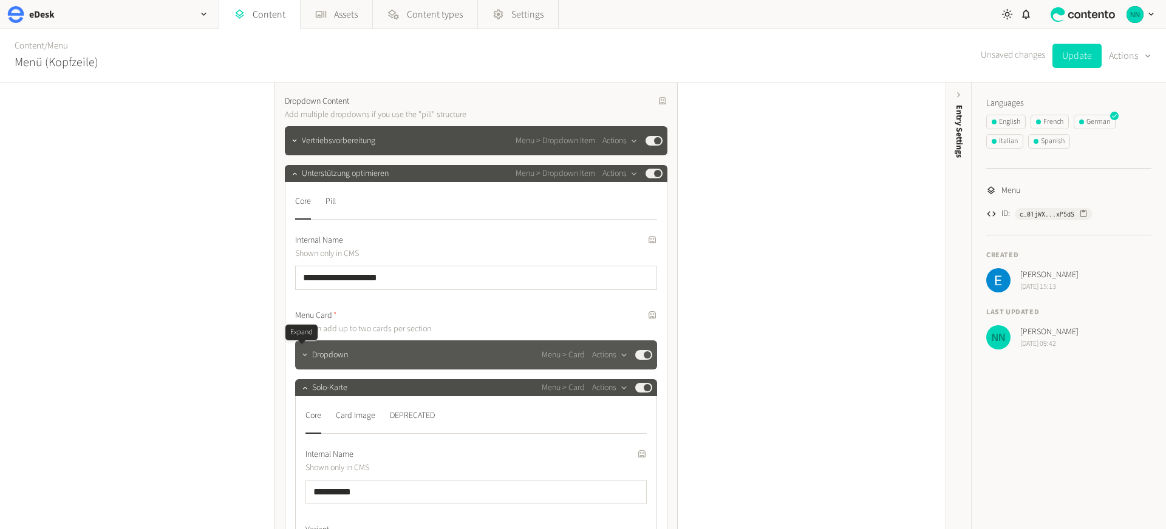
click at [302, 358] on icon "button" at bounding box center [305, 355] width 8 height 8
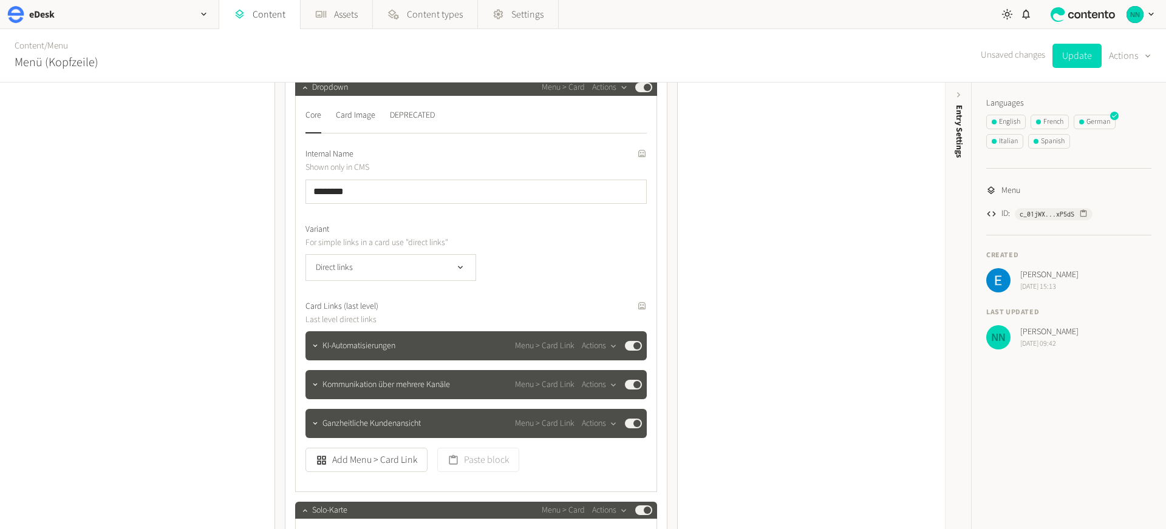
scroll to position [1002, 0]
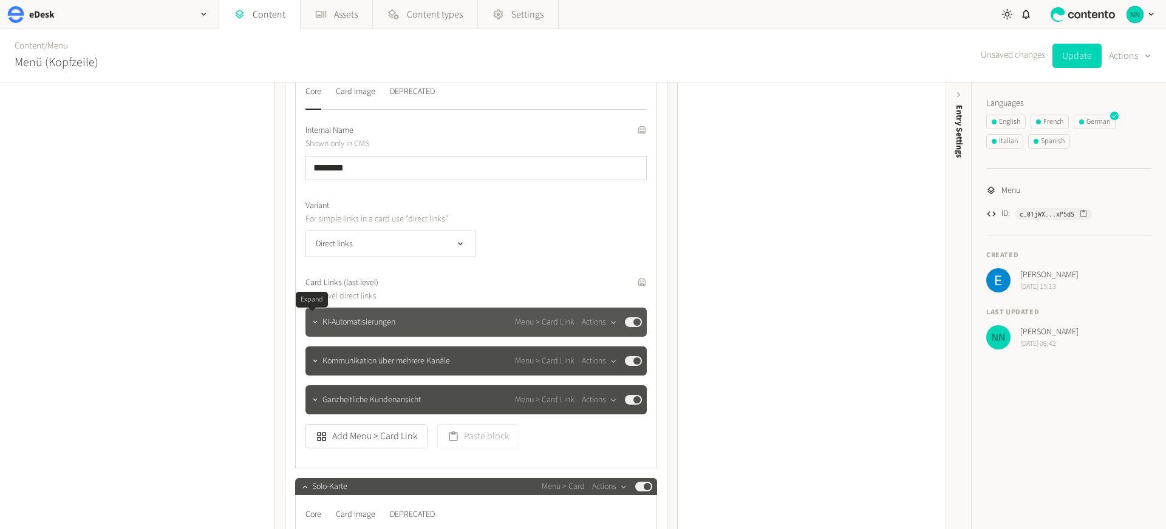
click at [311, 319] on icon "button" at bounding box center [315, 322] width 8 height 8
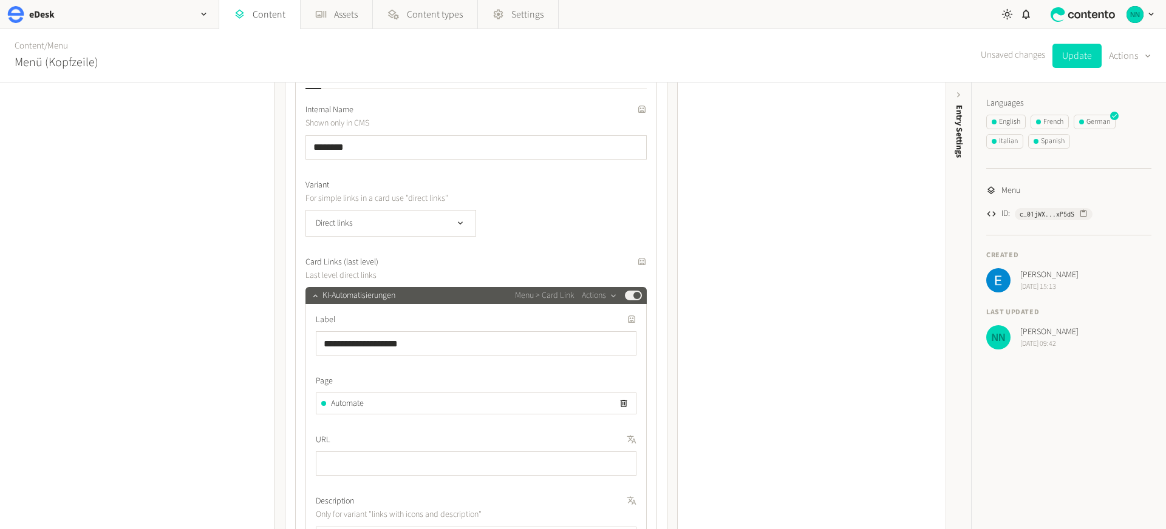
scroll to position [1212, 0]
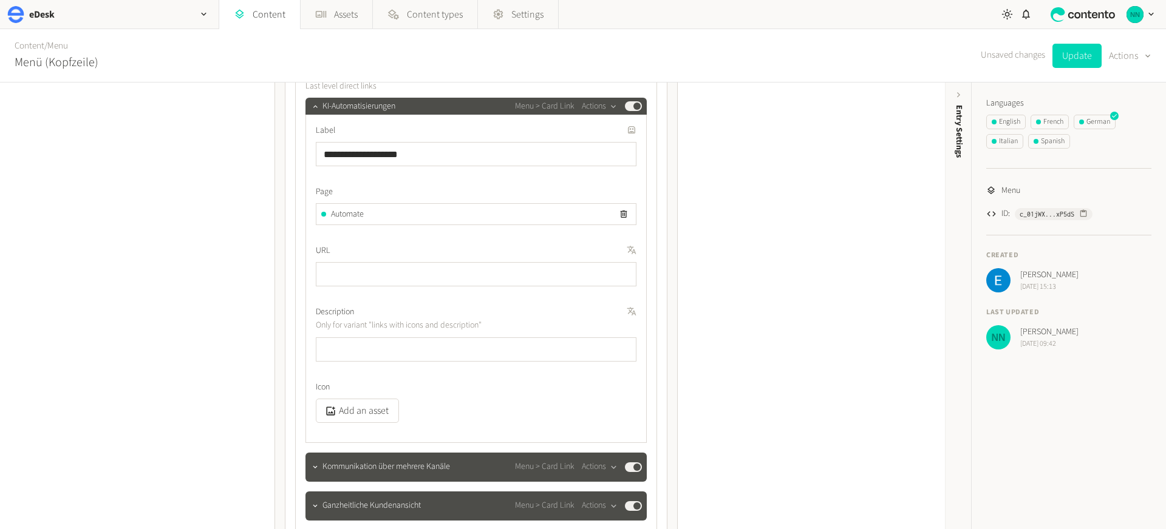
click at [376, 214] on div "Automate" at bounding box center [475, 214] width 319 height 21
click at [338, 216] on span "Automate" at bounding box center [347, 214] width 33 height 13
click at [359, 214] on span "Automate" at bounding box center [347, 214] width 33 height 13
click at [450, 212] on div "Automate" at bounding box center [475, 214] width 319 height 21
click at [344, 214] on span "Automate" at bounding box center [347, 214] width 33 height 13
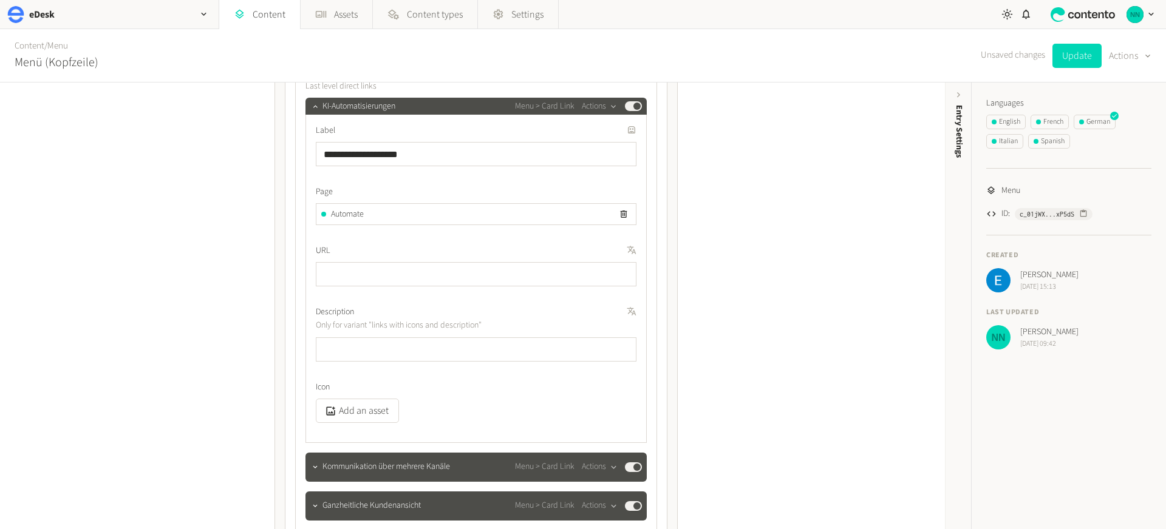
click at [323, 216] on div "Automate" at bounding box center [475, 214] width 319 height 21
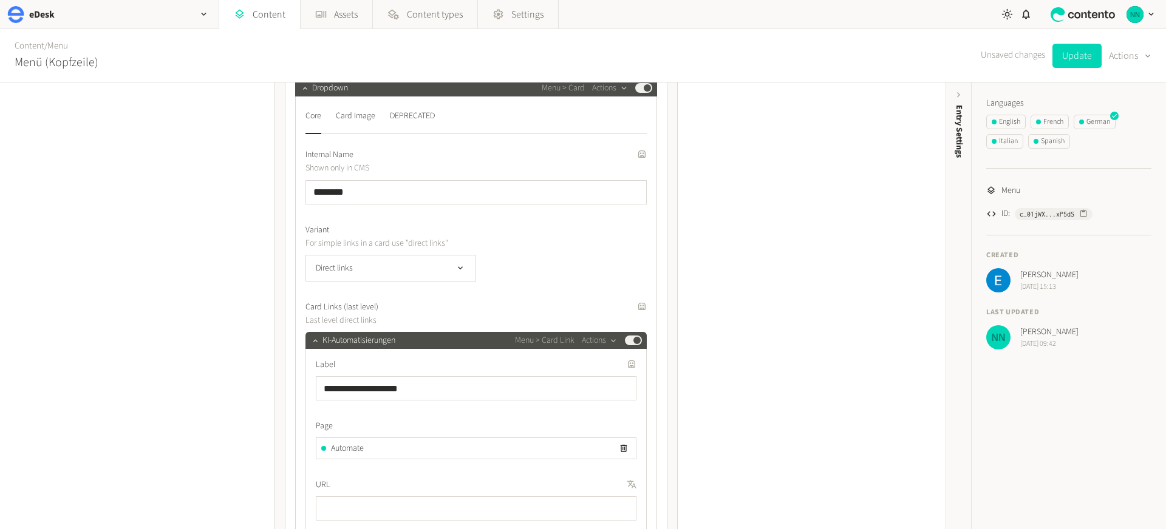
scroll to position [460, 0]
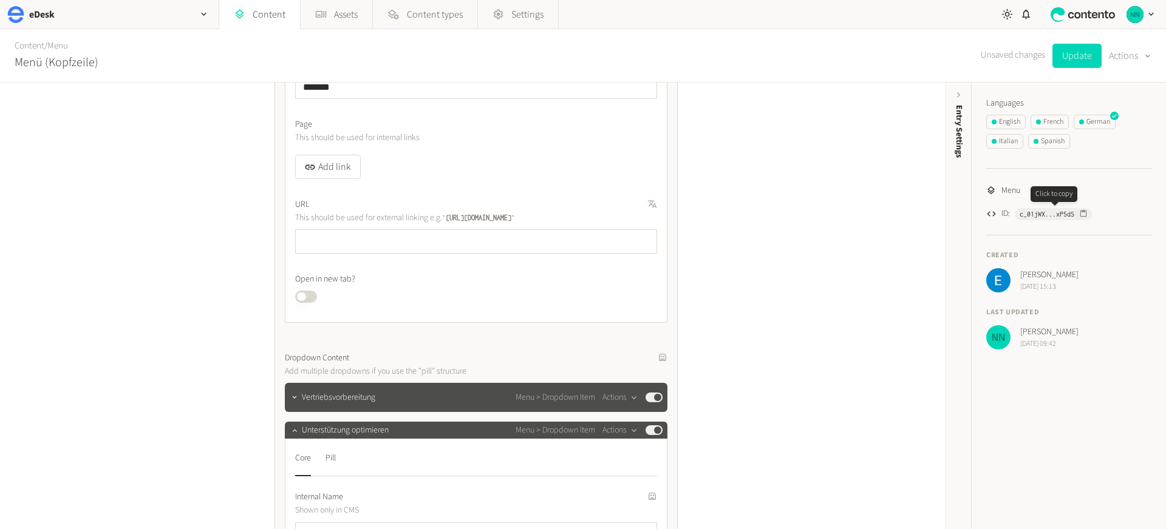
click at [1084, 215] on icon "button" at bounding box center [1083, 213] width 8 height 8
